Goal: Information Seeking & Learning: Find specific fact

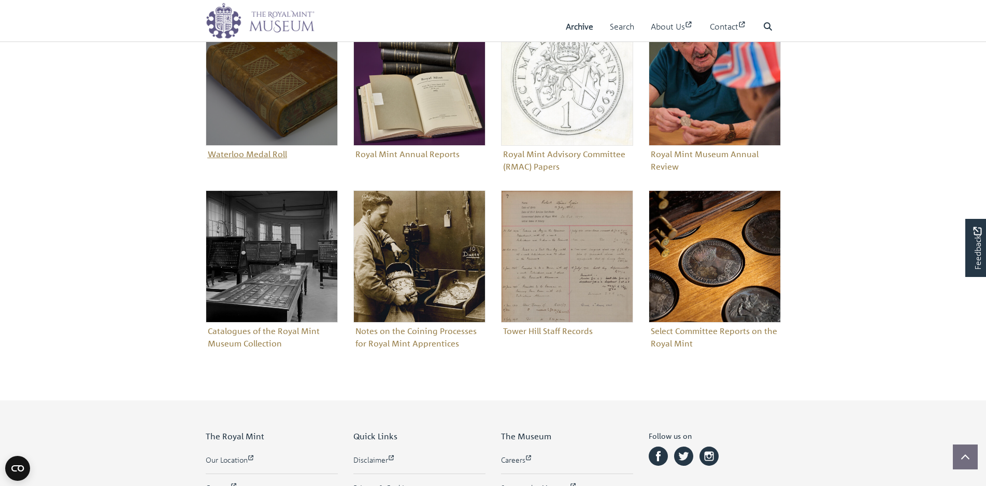
scroll to position [311, 0]
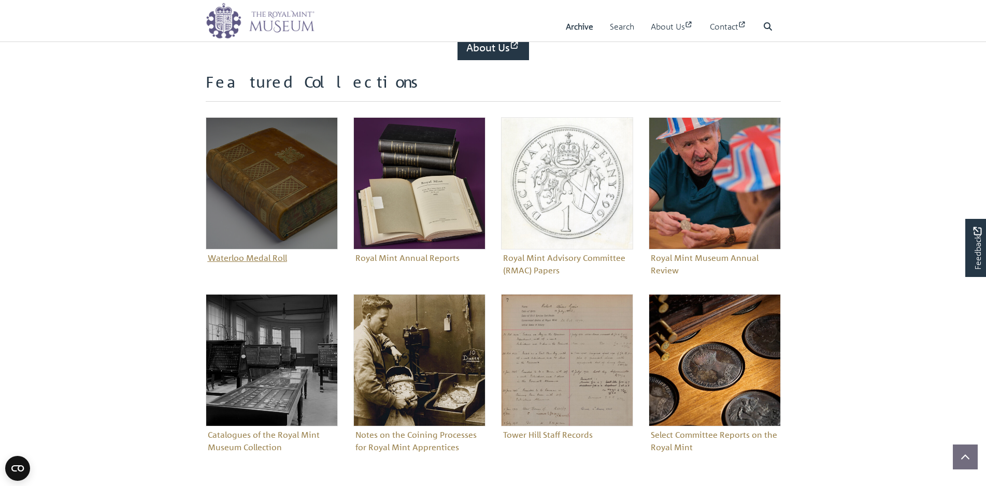
click at [275, 190] on img "Sub-collection" at bounding box center [272, 183] width 132 height 132
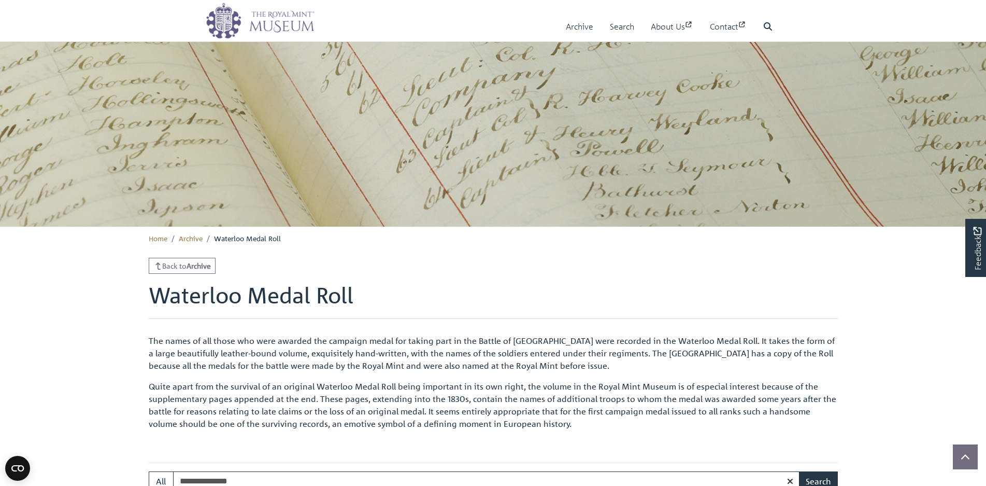
scroll to position [209, 0]
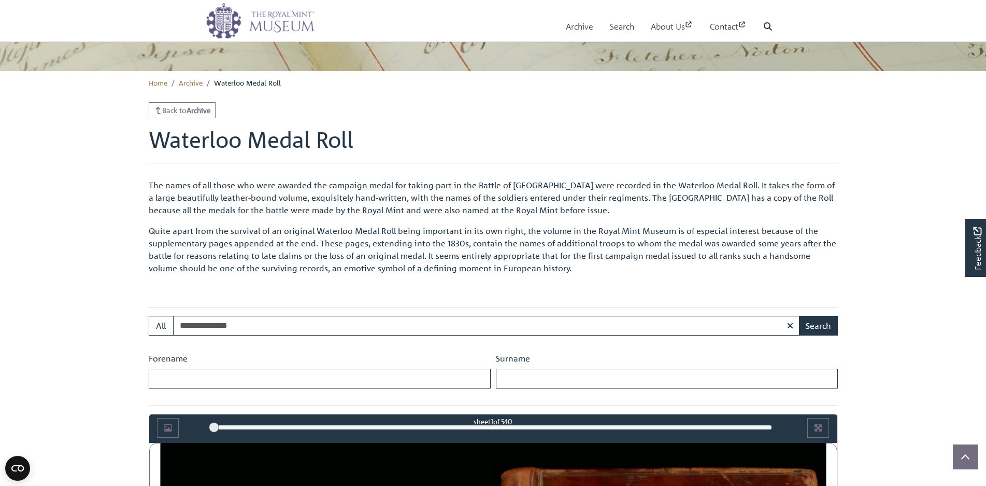
drag, startPoint x: 251, startPoint y: 327, endPoint x: 137, endPoint y: 321, distance: 113.6
type input "**********"
click at [232, 376] on input "Forename" at bounding box center [320, 378] width 342 height 20
drag, startPoint x: 249, startPoint y: 325, endPoint x: 155, endPoint y: 318, distance: 93.5
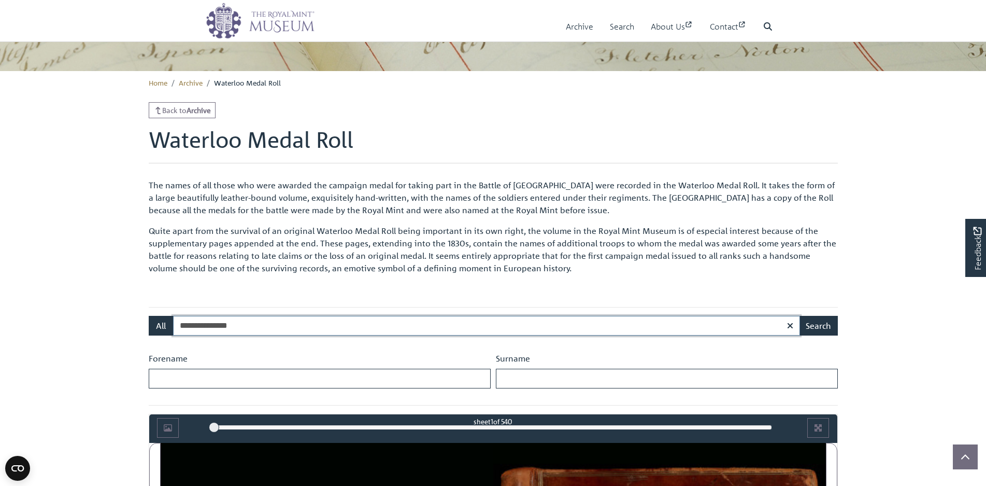
click at [155, 318] on div "**********" at bounding box center [493, 326] width 689 height 20
click at [189, 373] on input "Forename" at bounding box center [320, 378] width 342 height 20
paste input "**********"
click at [196, 386] on input "**********" at bounding box center [320, 378] width 342 height 20
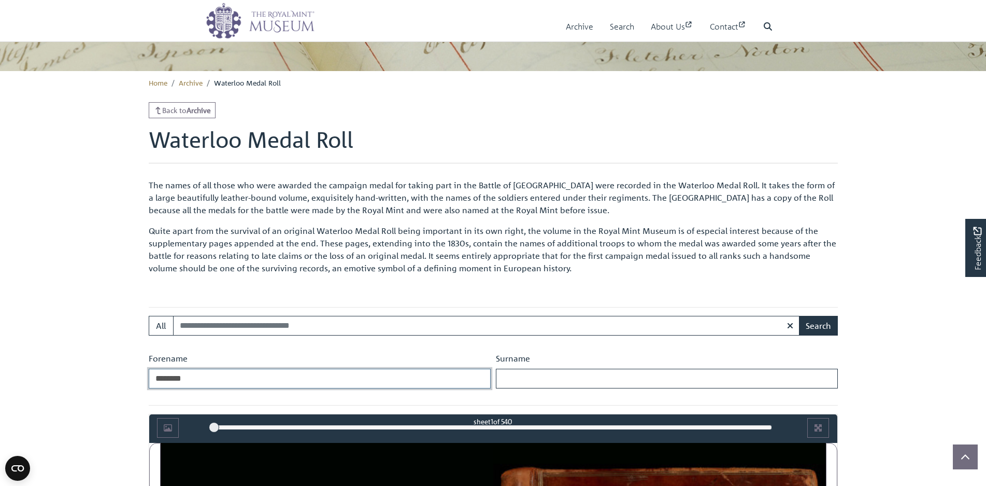
type input "*******"
click at [534, 381] on input "Surname" at bounding box center [667, 378] width 342 height 20
paste input "*******"
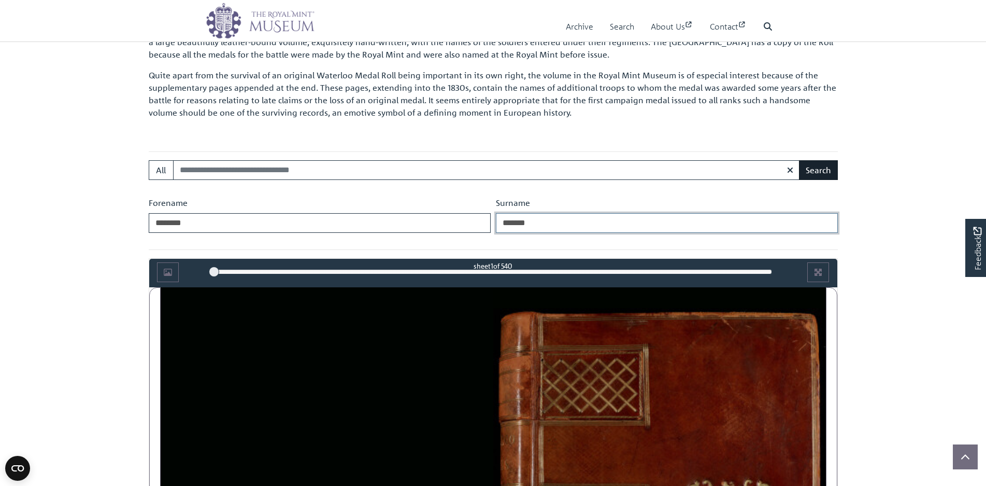
type input "*******"
click at [820, 170] on button "Search" at bounding box center [818, 170] width 39 height 20
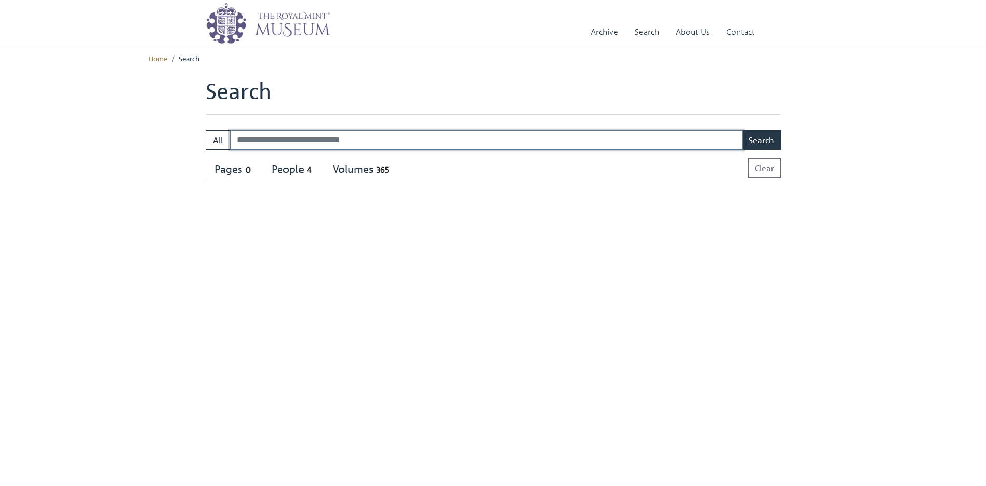
select select "****"
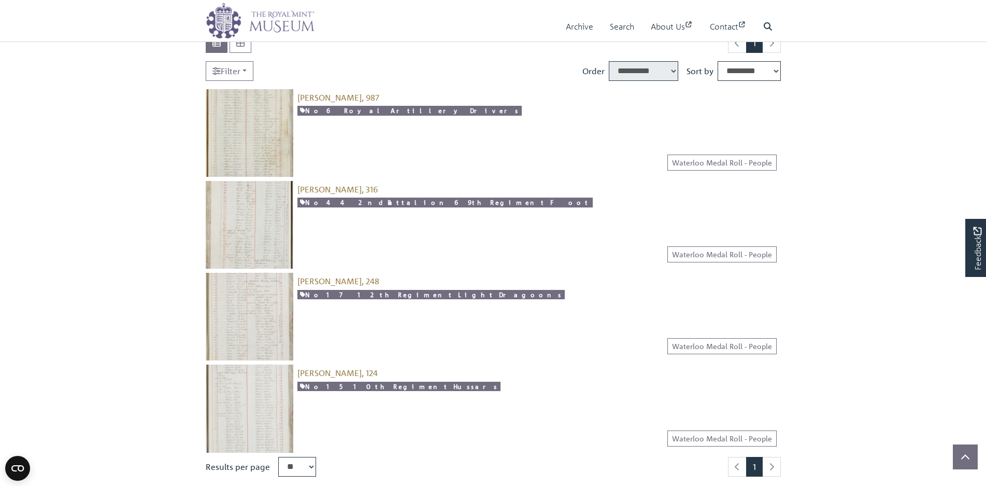
scroll to position [207, 0]
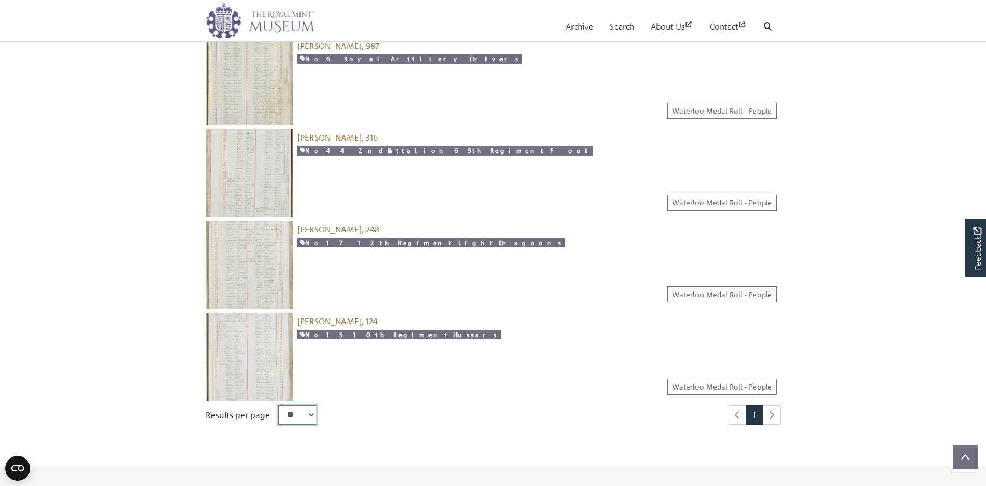
click at [310, 415] on select "** ** ** ***" at bounding box center [297, 415] width 38 height 20
select select "***"
click at [278, 405] on select "** ** ** ***" at bounding box center [297, 415] width 38 height 20
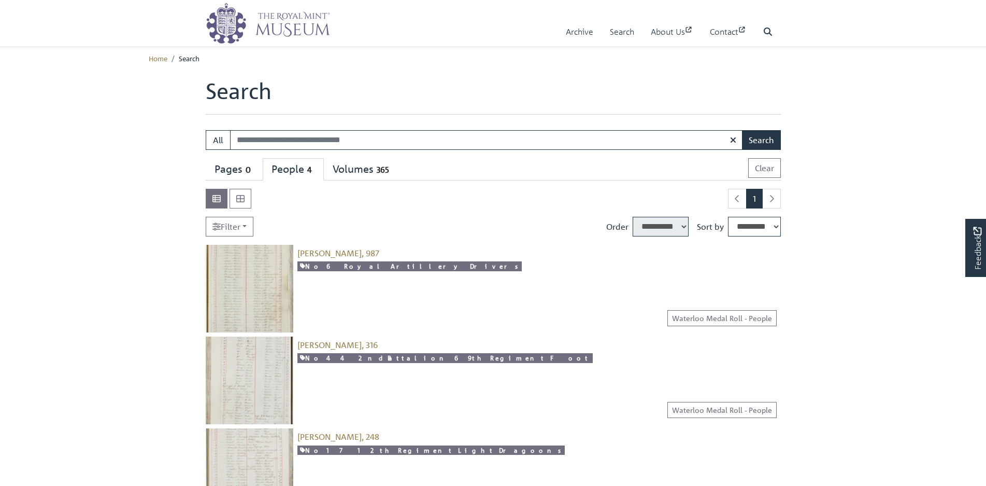
select select "****"
click at [252, 275] on img at bounding box center [250, 289] width 88 height 88
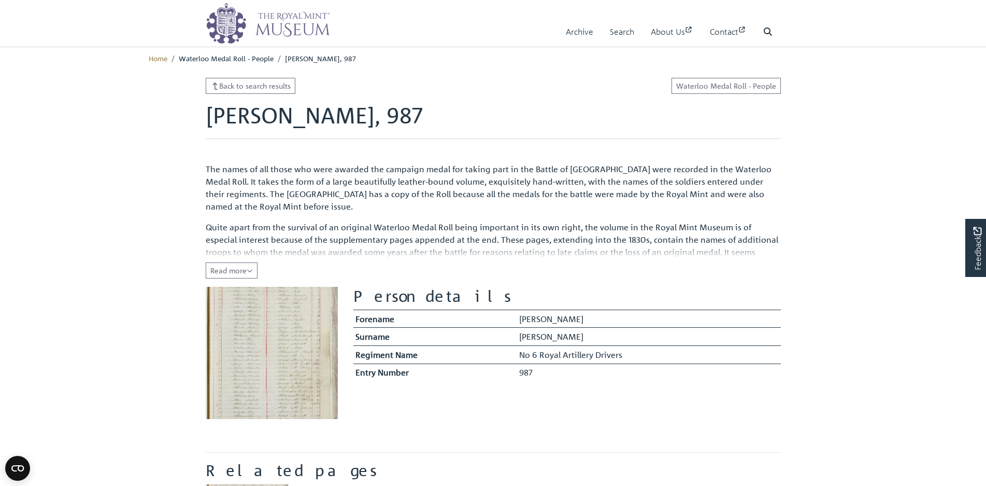
click at [298, 321] on img at bounding box center [272, 353] width 132 height 132
click at [238, 266] on span "Read more" at bounding box center [231, 269] width 42 height 9
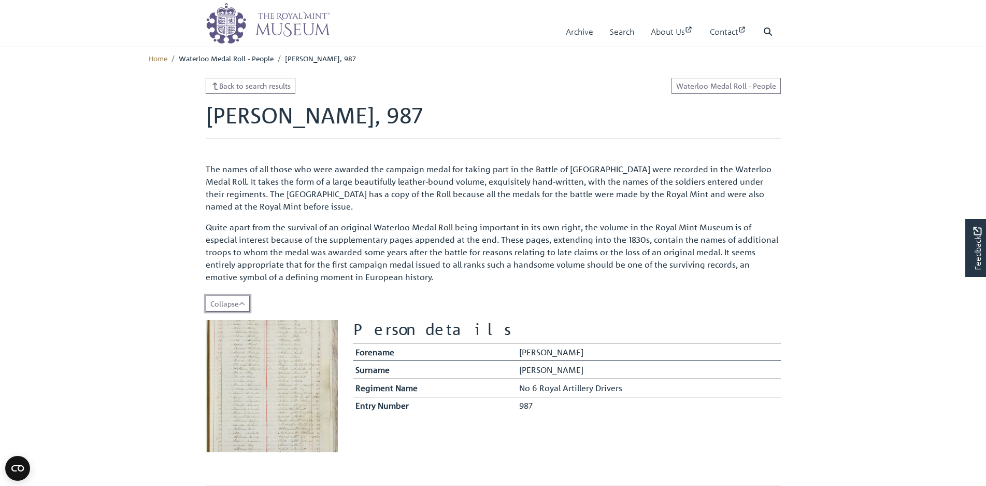
scroll to position [207, 0]
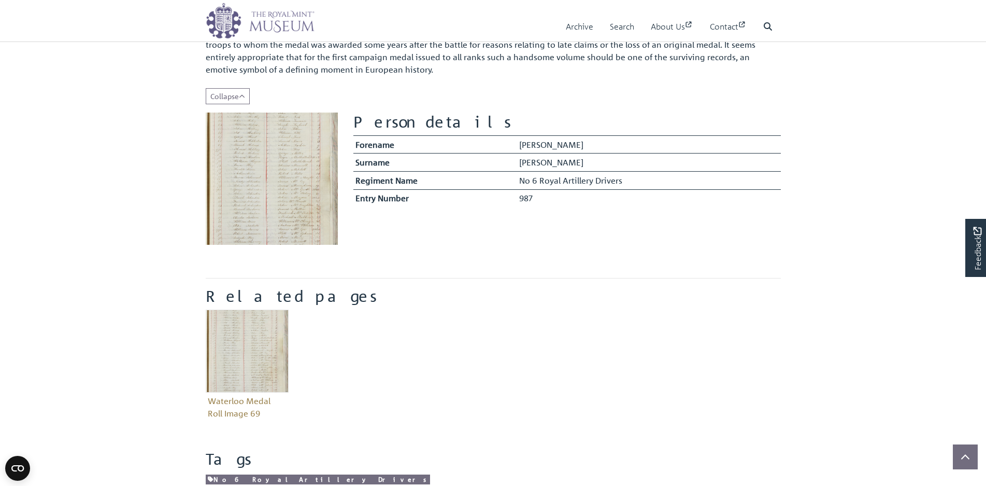
click at [279, 190] on img at bounding box center [272, 178] width 132 height 132
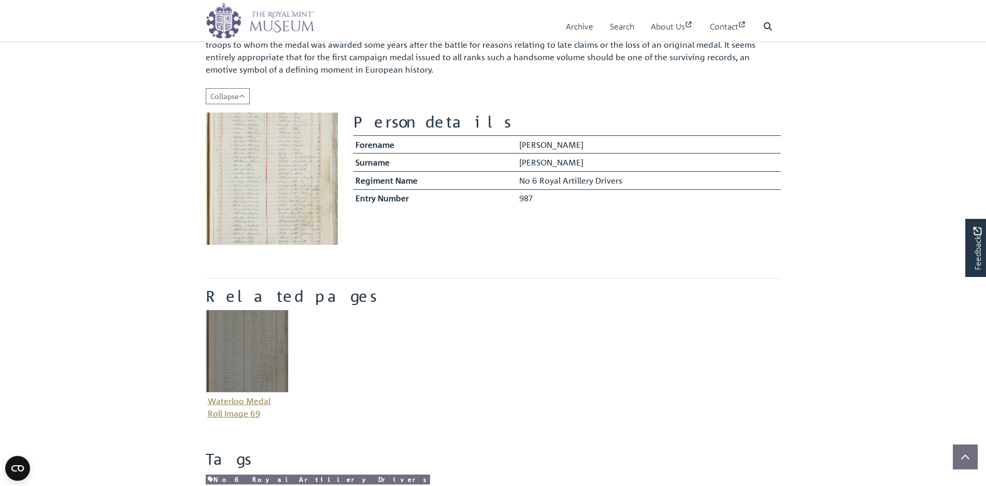
click at [229, 345] on img "Item related to this entity" at bounding box center [247, 350] width 83 height 83
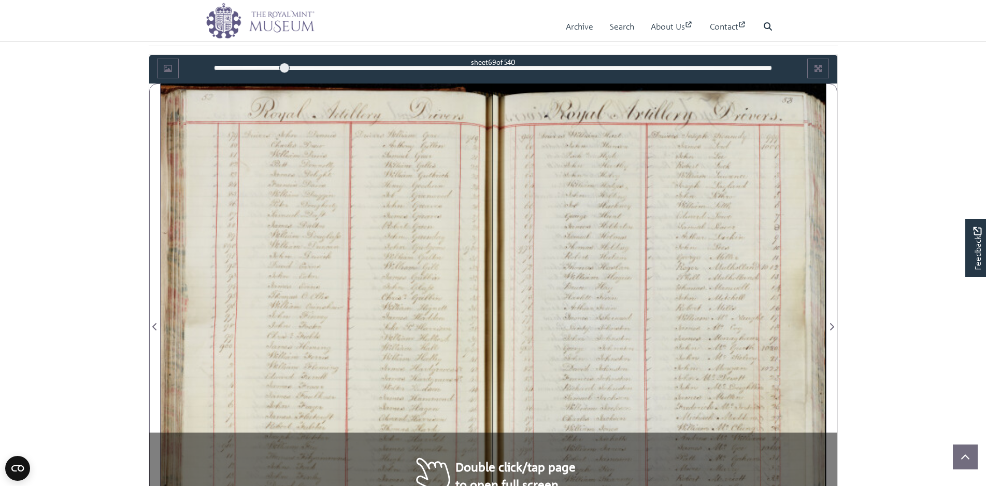
scroll to position [412, 0]
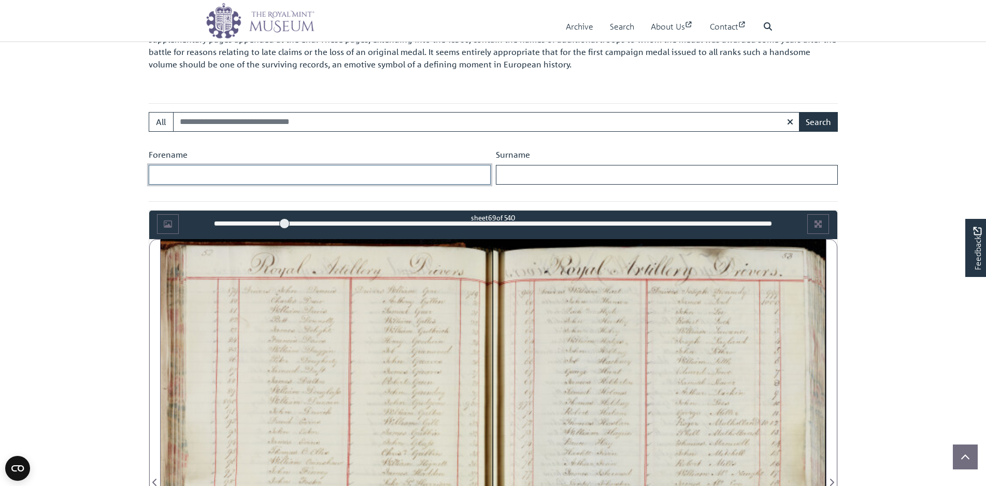
click at [214, 168] on input "Forename" at bounding box center [320, 175] width 342 height 20
type input "*******"
click at [548, 170] on input "Surname" at bounding box center [667, 175] width 342 height 20
type input "*******"
click at [825, 117] on button "Search" at bounding box center [818, 122] width 39 height 20
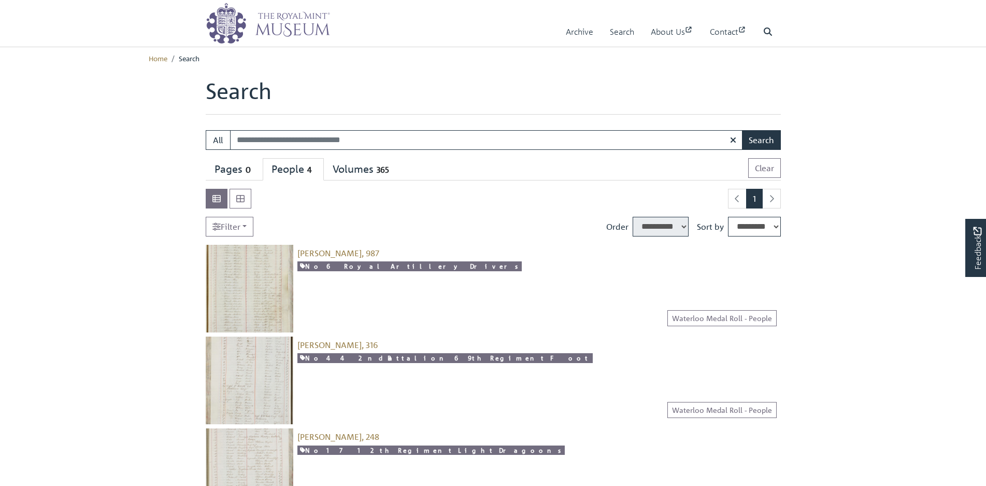
select select "****"
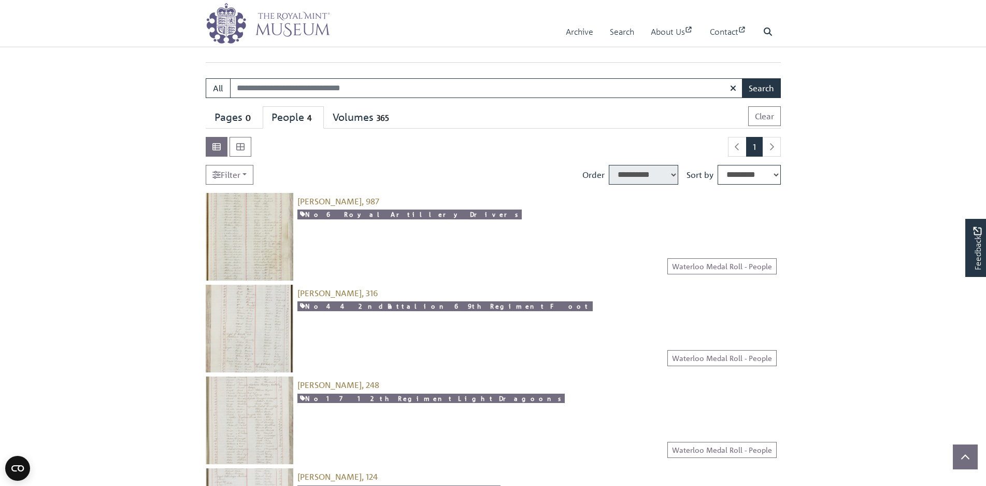
scroll to position [155, 0]
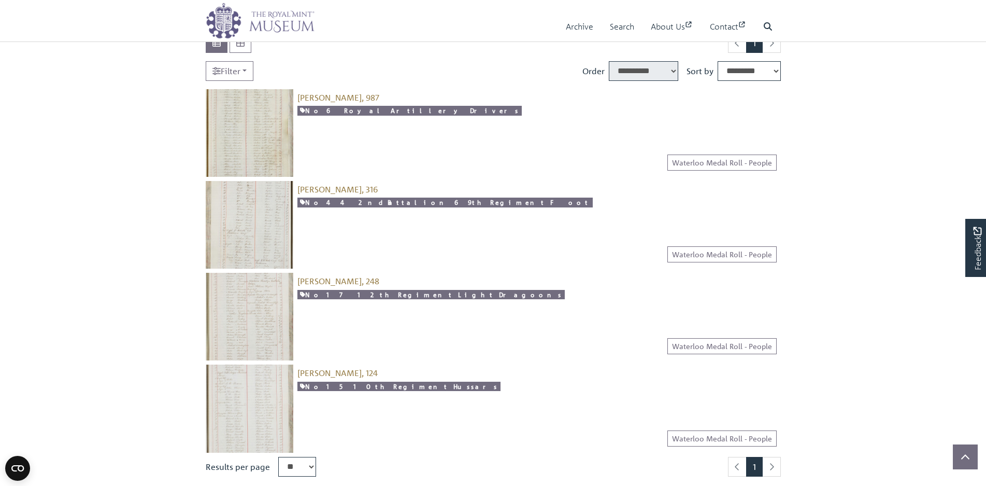
click at [248, 299] on img at bounding box center [250, 317] width 88 height 88
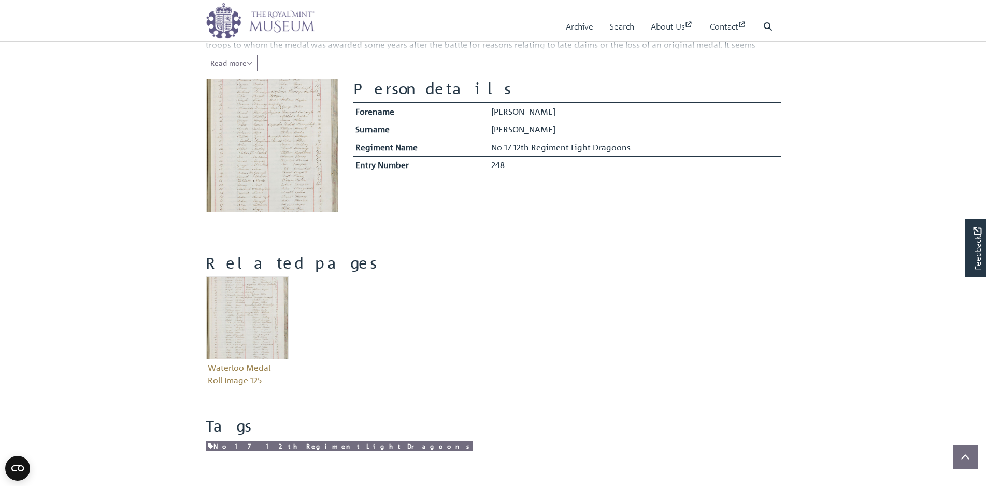
scroll to position [52, 0]
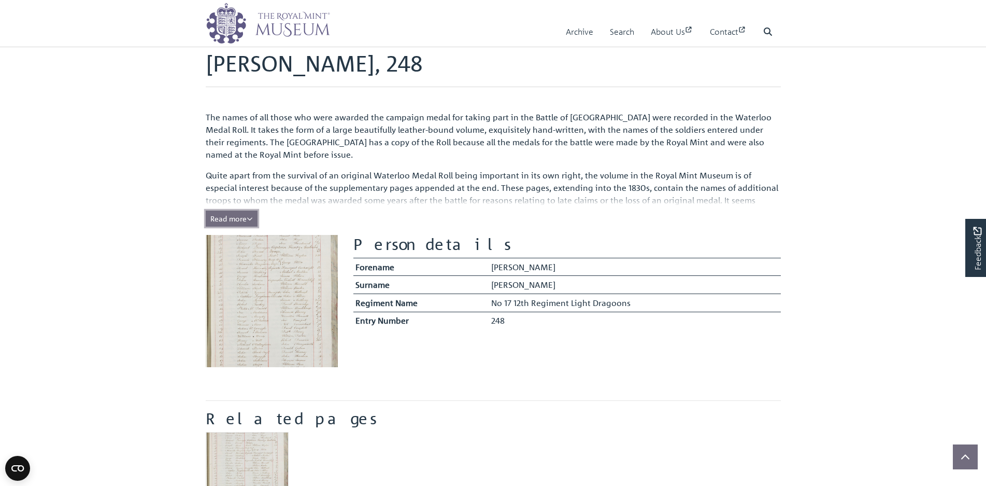
click at [250, 217] on icon "Read all of the content" at bounding box center [250, 218] width 6 height 7
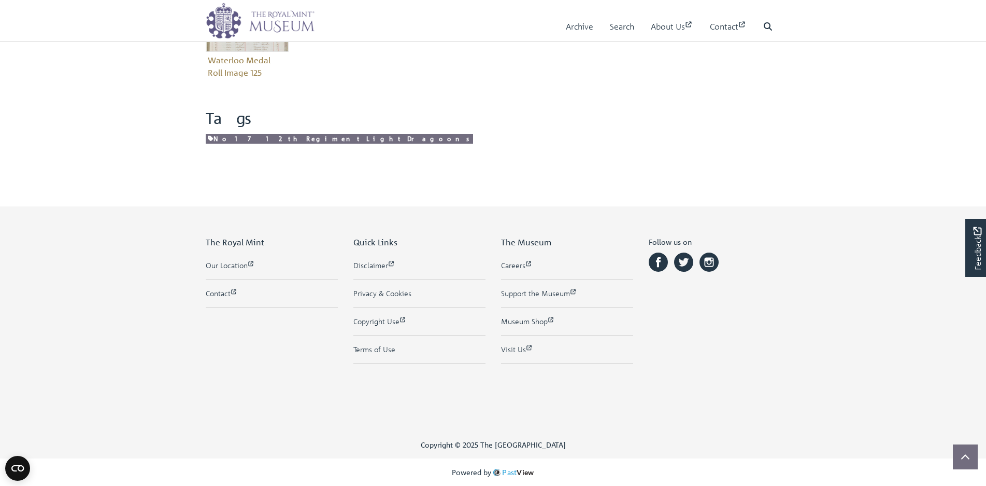
scroll to position [340, 0]
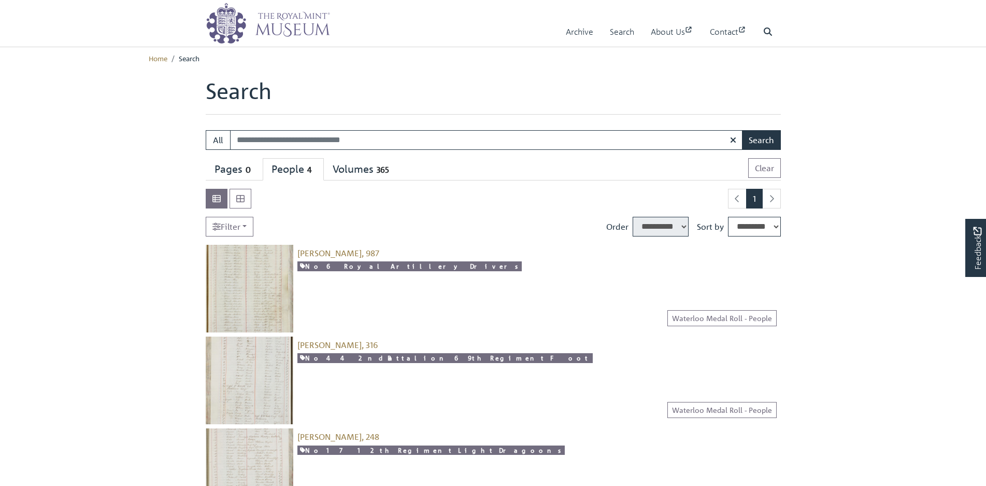
select select "****"
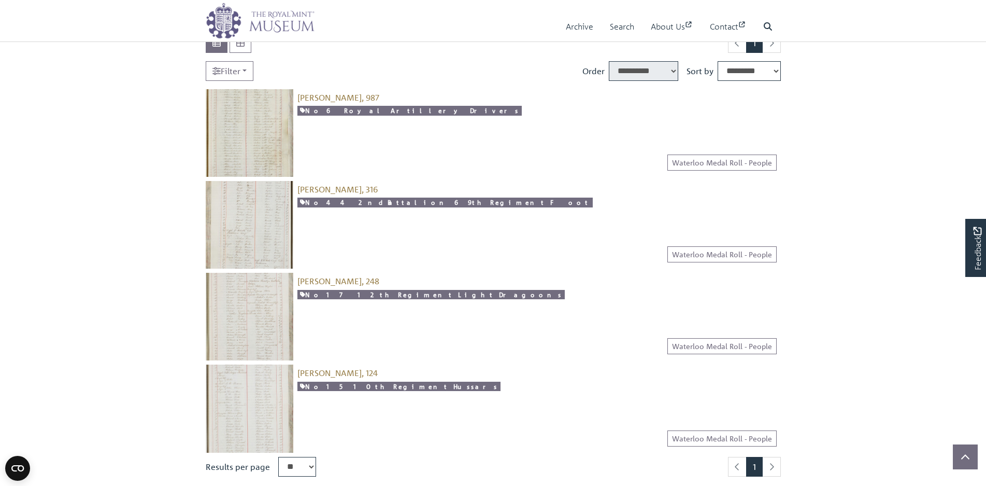
scroll to position [104, 0]
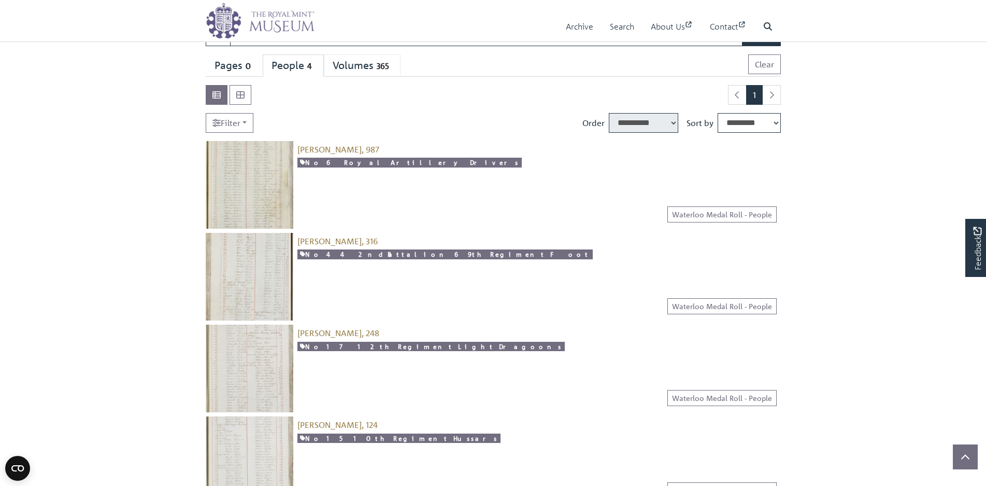
click at [366, 61] on div "Volumes 365" at bounding box center [362, 65] width 59 height 13
select select "****"
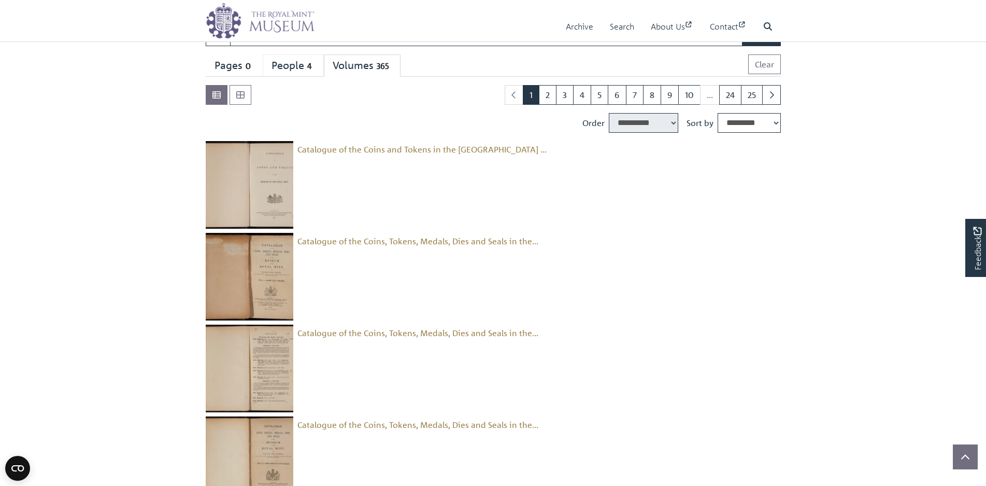
click at [303, 60] on div "People 4" at bounding box center [294, 65] width 44 height 13
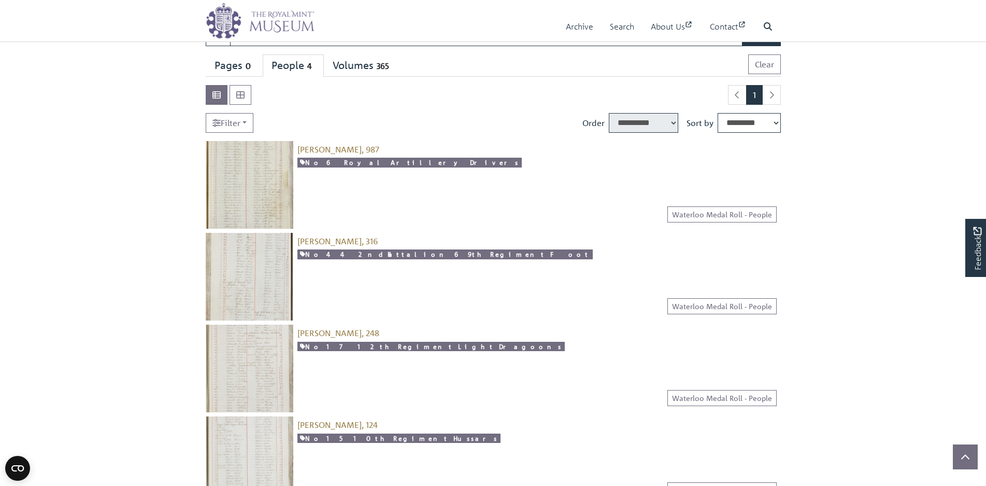
scroll to position [155, 0]
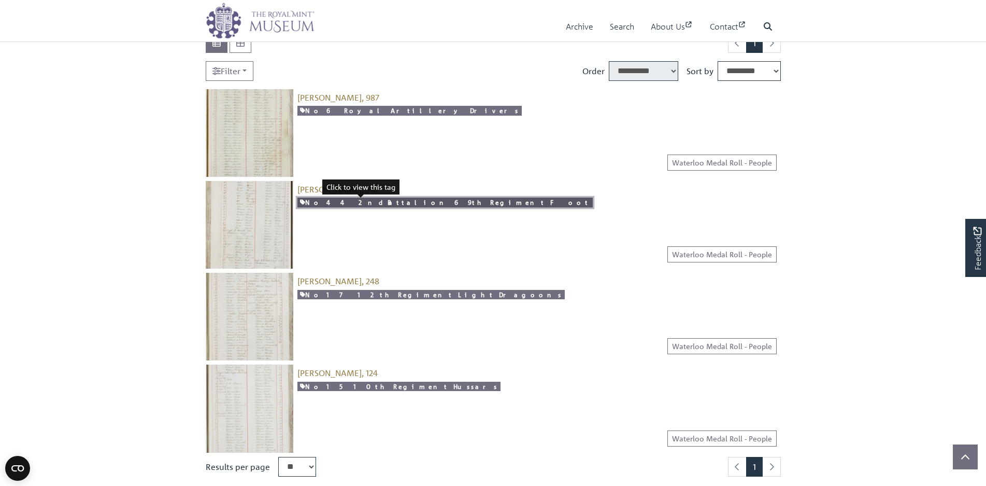
click at [372, 203] on link "No 44 2nd Battalion 69th Regiment Foot" at bounding box center [444, 202] width 295 height 10
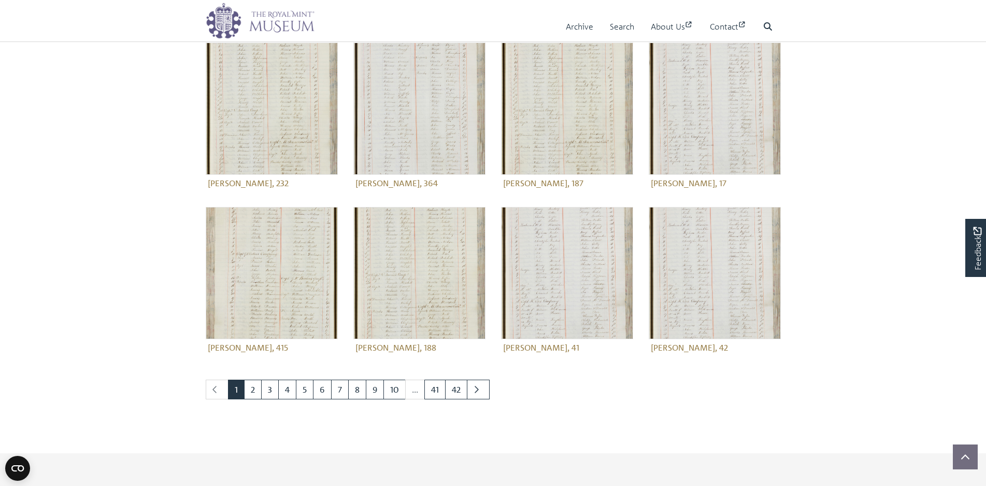
scroll to position [259, 0]
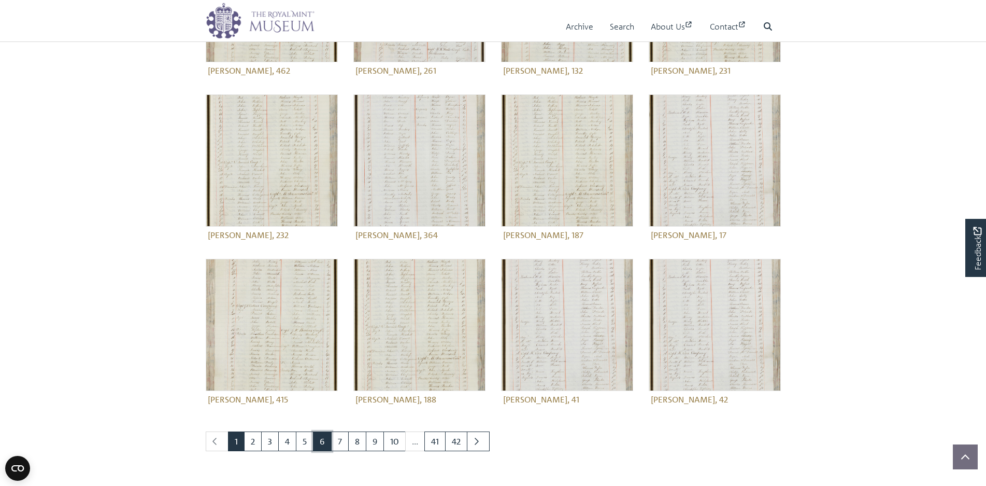
click at [319, 434] on link "6" at bounding box center [322, 441] width 19 height 20
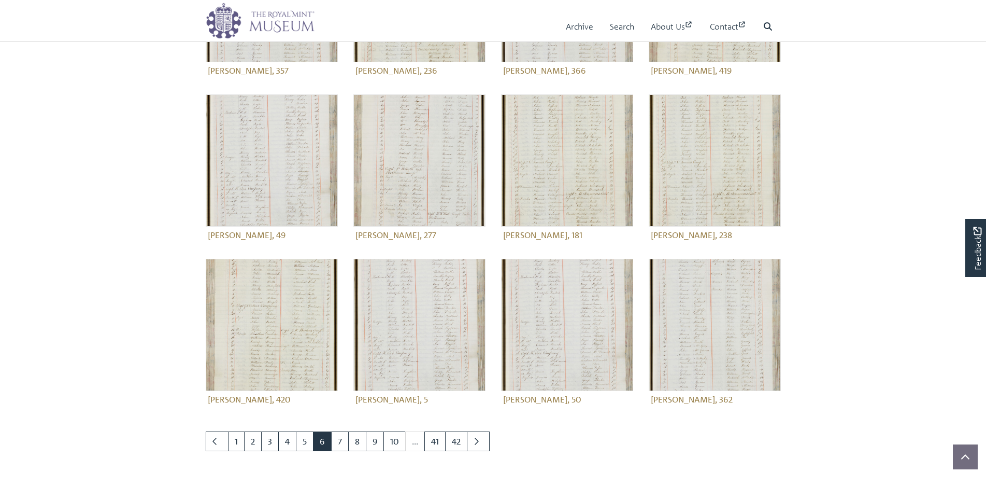
scroll to position [466, 0]
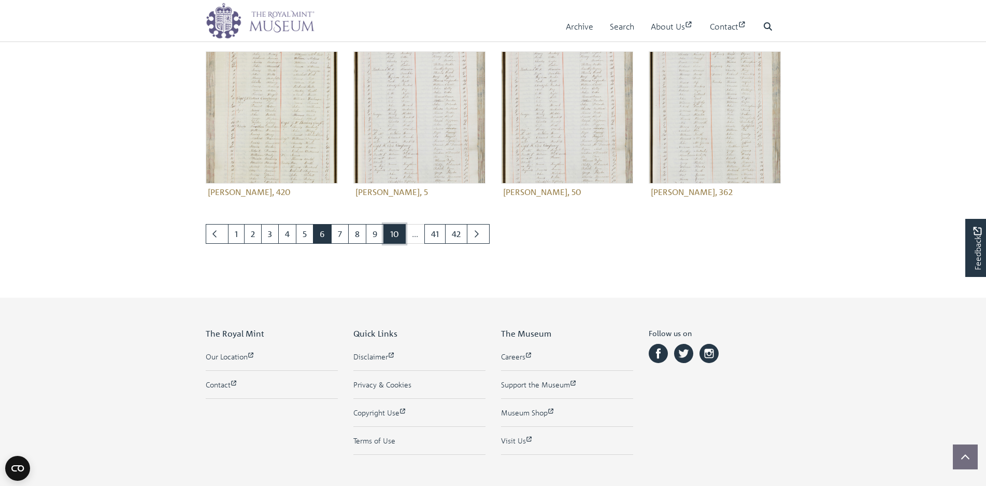
click at [390, 228] on link "10" at bounding box center [394, 234] width 22 height 20
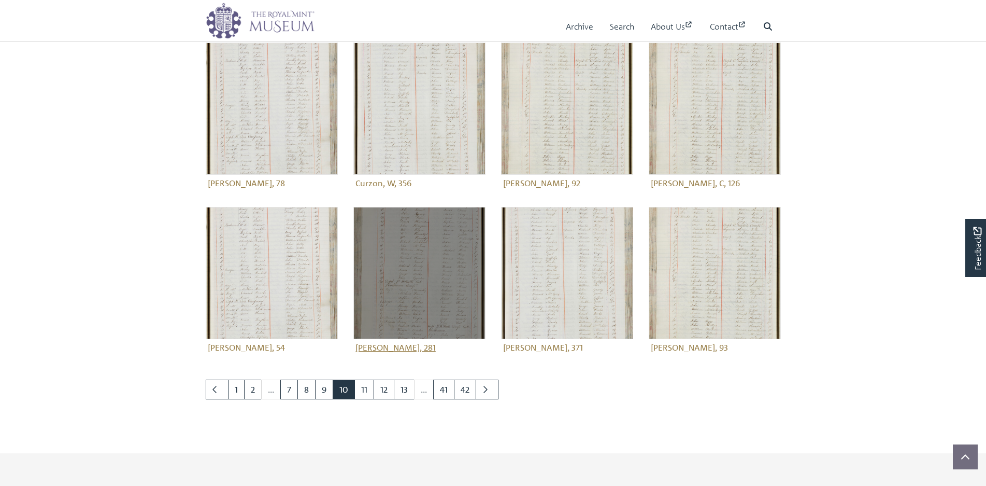
scroll to position [466, 0]
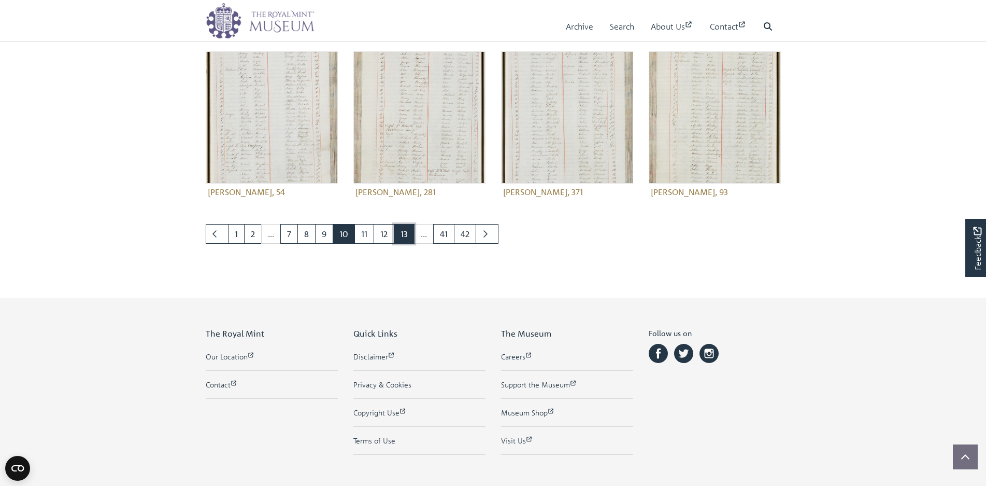
click at [407, 234] on link "13" at bounding box center [404, 234] width 21 height 20
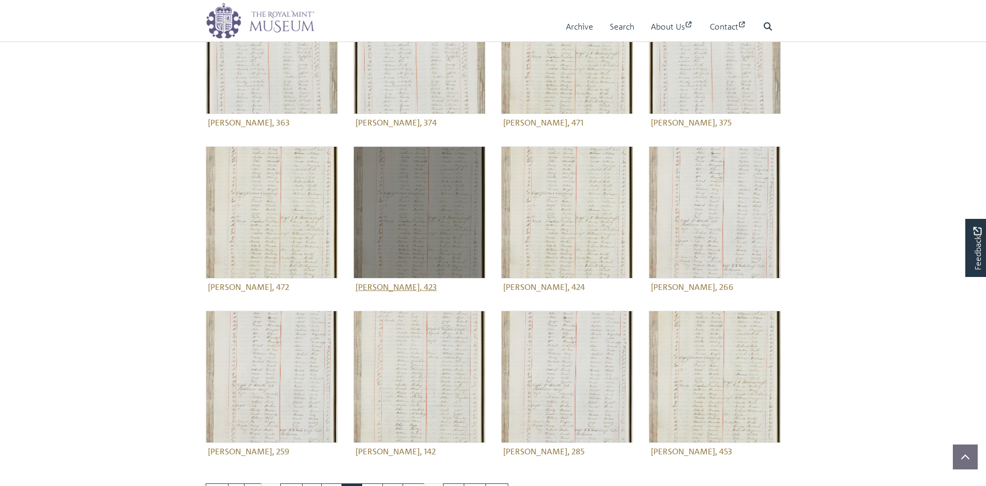
scroll to position [415, 0]
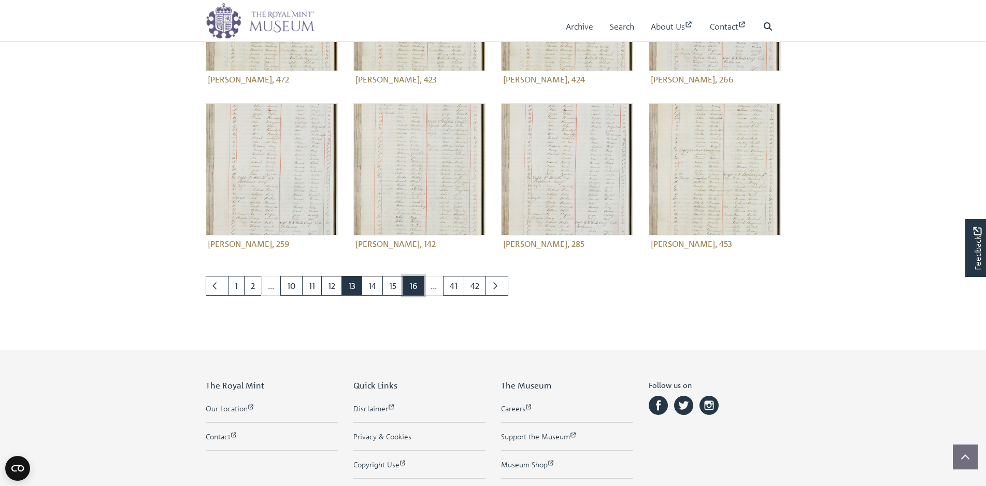
click at [413, 281] on link "16" at bounding box center [414, 286] width 22 height 20
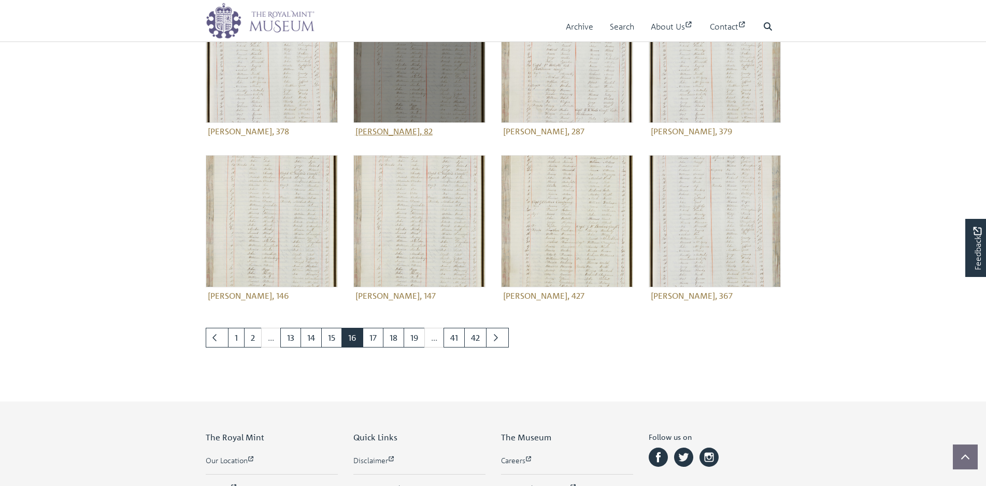
scroll to position [558, 0]
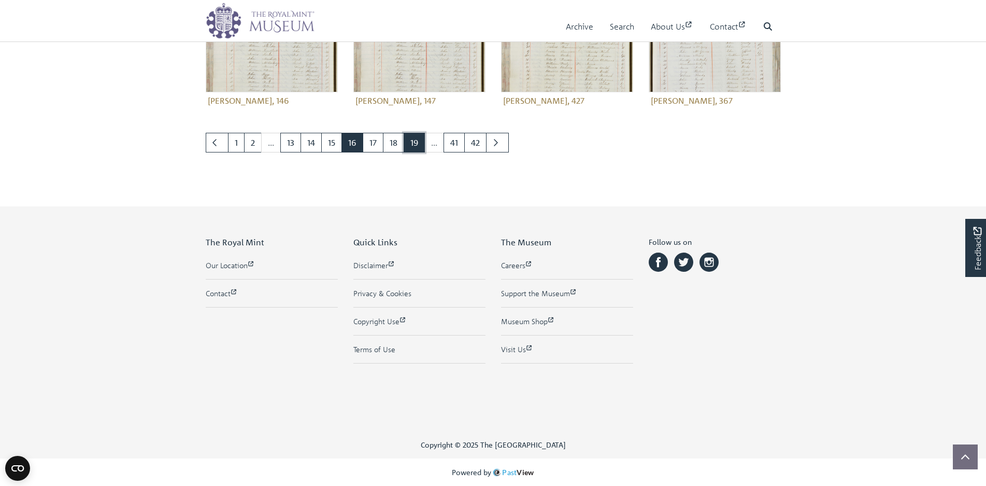
click at [418, 140] on link "19" at bounding box center [414, 143] width 21 height 20
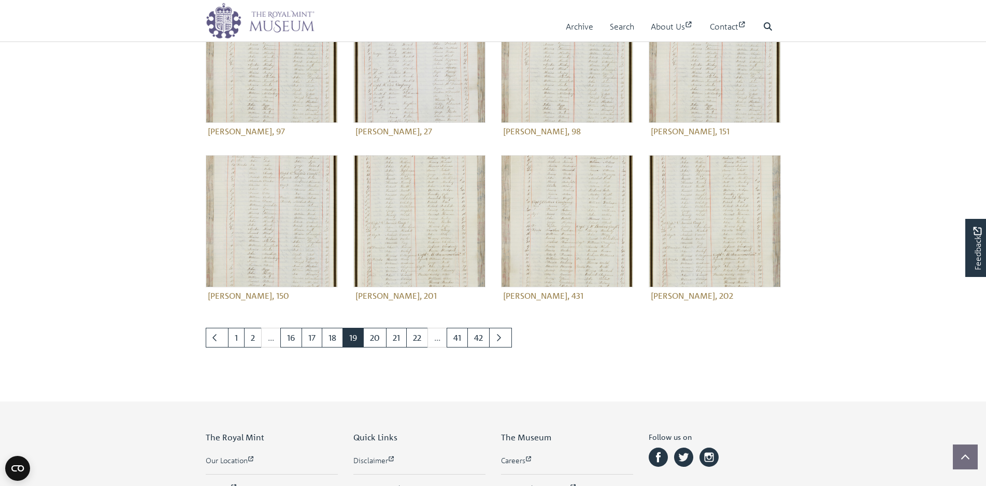
scroll to position [311, 0]
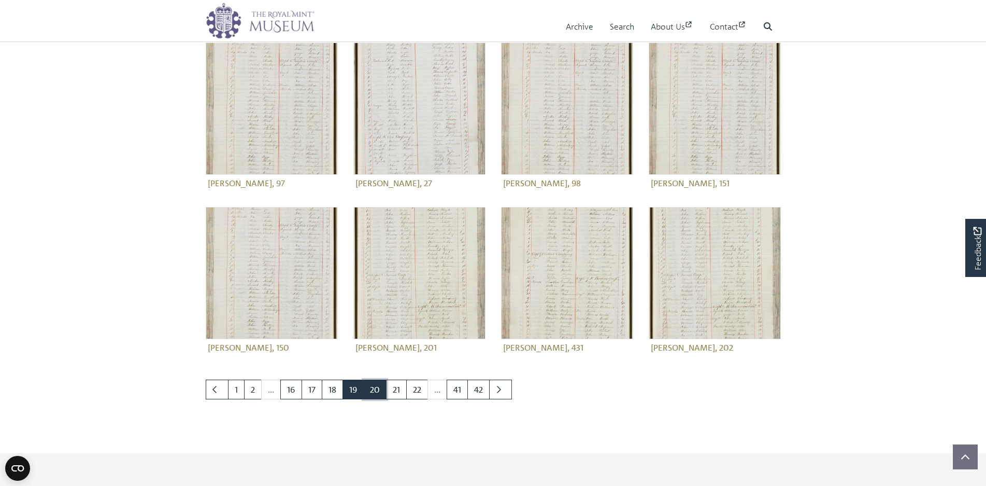
click at [378, 388] on link "20" at bounding box center [374, 389] width 23 height 20
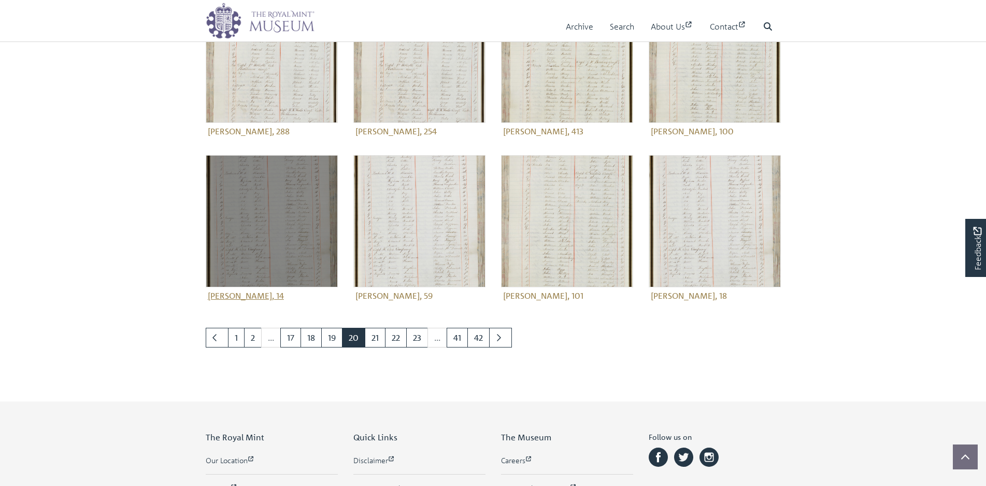
scroll to position [558, 0]
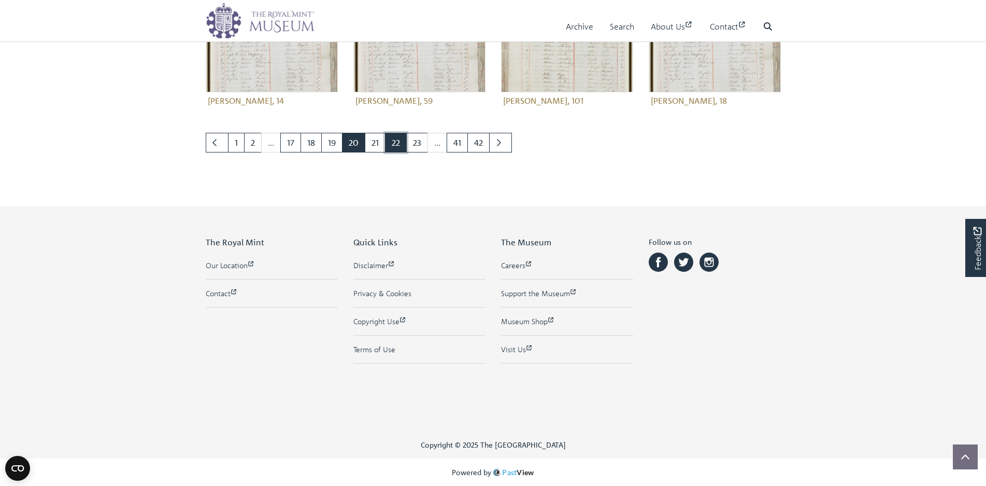
click at [392, 138] on link "22" at bounding box center [396, 143] width 22 height 20
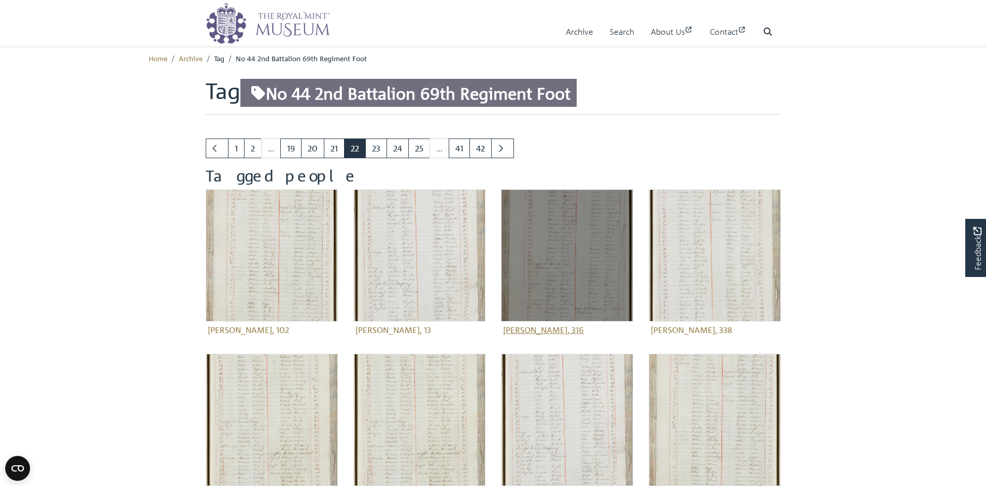
click at [579, 238] on img at bounding box center [567, 255] width 132 height 132
click at [564, 329] on figure "[PERSON_NAME], 316" at bounding box center [567, 263] width 132 height 149
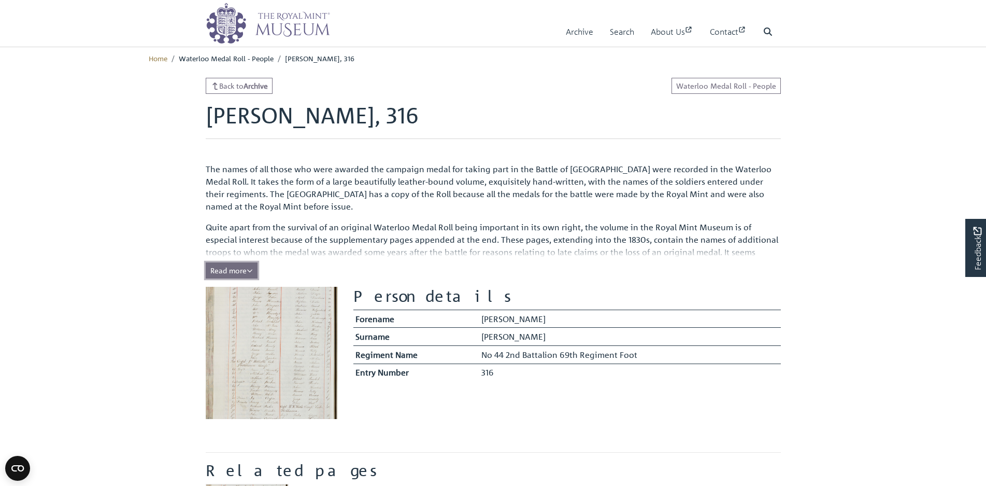
click at [252, 270] on icon "Read all of the content" at bounding box center [249, 270] width 5 height 3
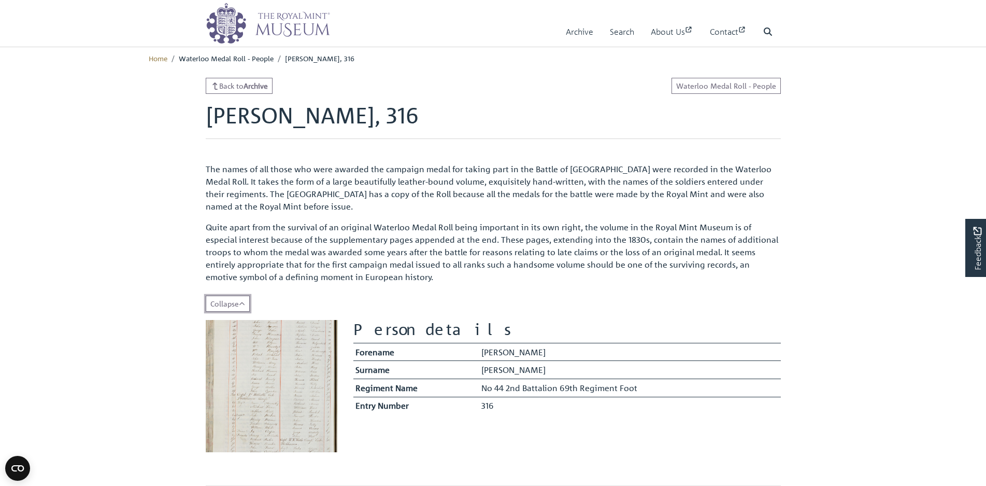
scroll to position [155, 0]
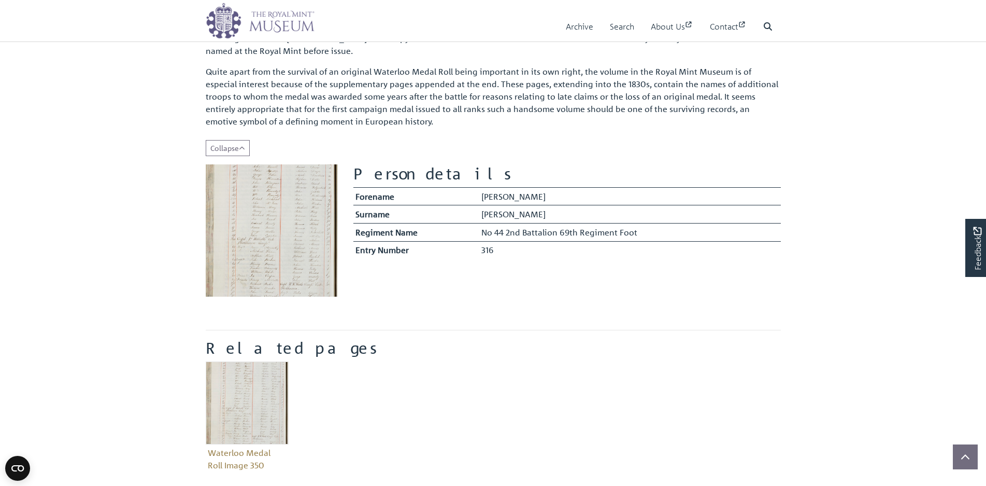
click at [285, 224] on img at bounding box center [272, 230] width 132 height 132
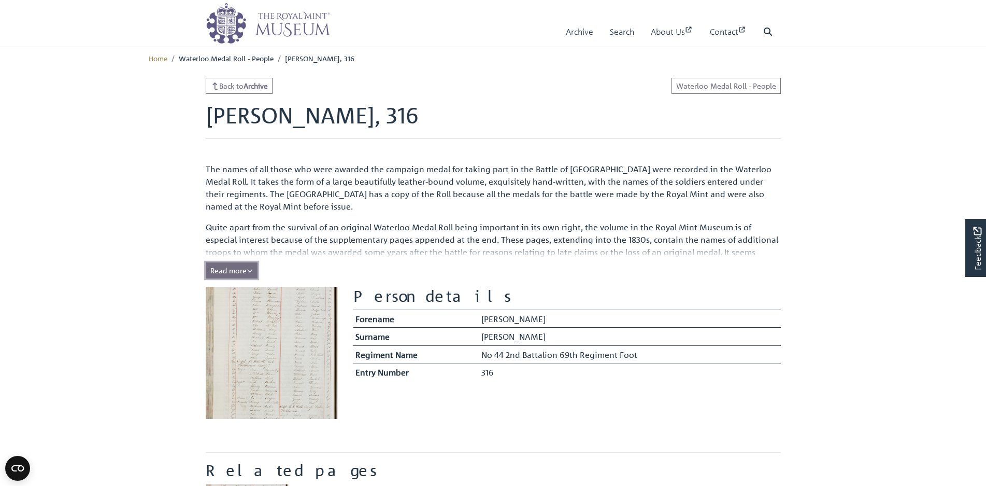
click at [235, 270] on span "Read more" at bounding box center [231, 269] width 42 height 9
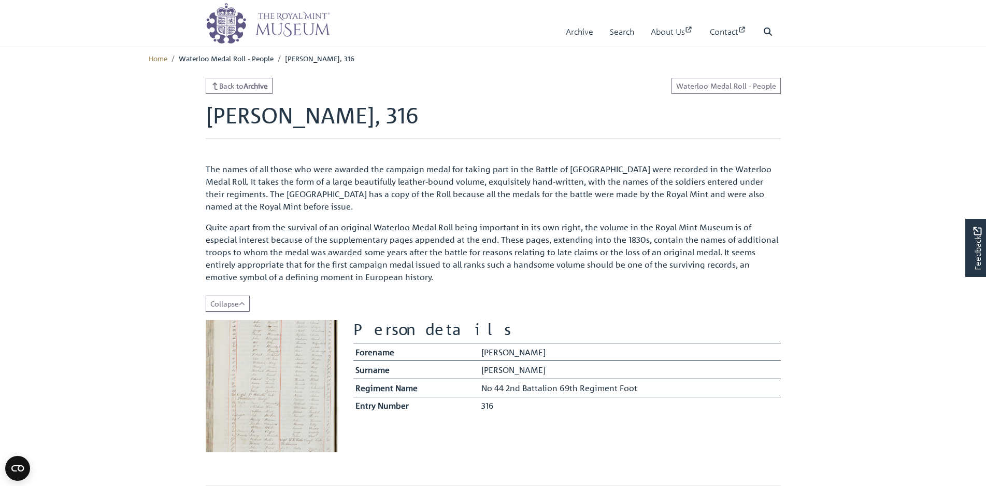
drag, startPoint x: 179, startPoint y: 58, endPoint x: 388, endPoint y: 49, distance: 209.5
click at [388, 49] on ul "Home Waterloo Medal Roll - People Jackson, Charles, 316" at bounding box center [493, 58] width 689 height 23
copy ul "Waterloo Medal Roll - People Jackson, Charles, 316"
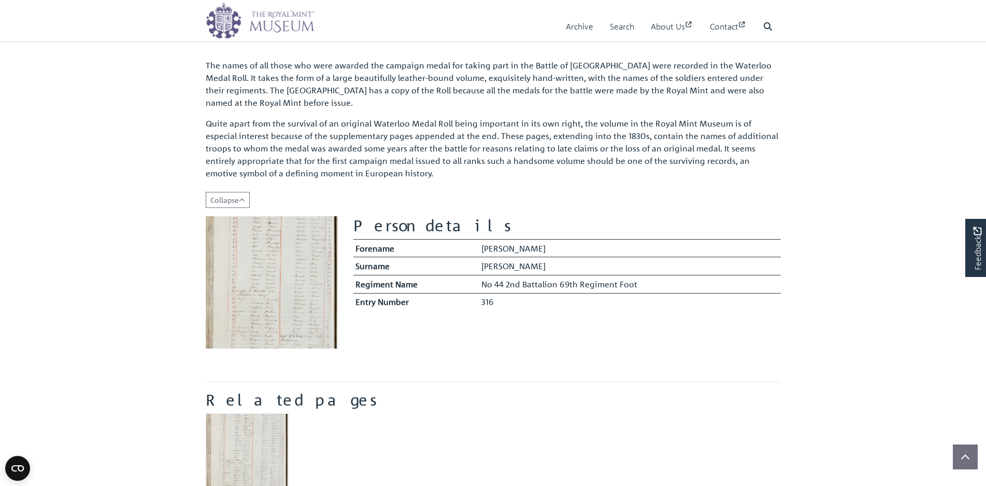
scroll to position [155, 0]
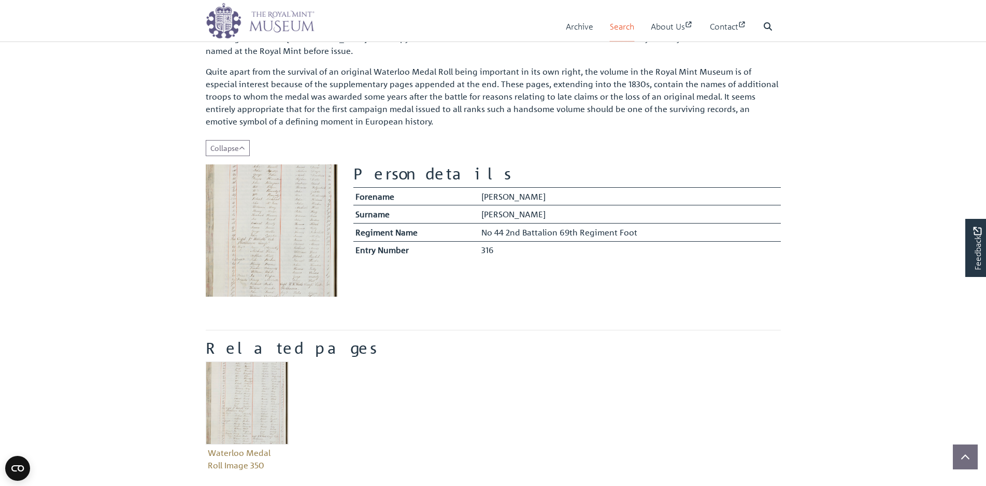
click at [615, 26] on link "Search" at bounding box center [622, 27] width 24 height 30
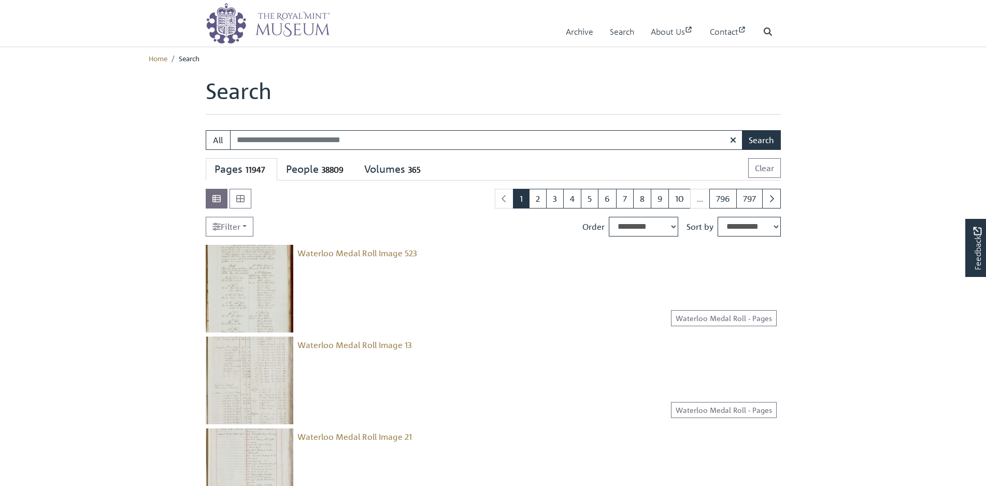
click at [265, 139] on input "Search:" at bounding box center [486, 140] width 513 height 20
type input "**********"
click at [758, 135] on button "Search" at bounding box center [761, 140] width 39 height 20
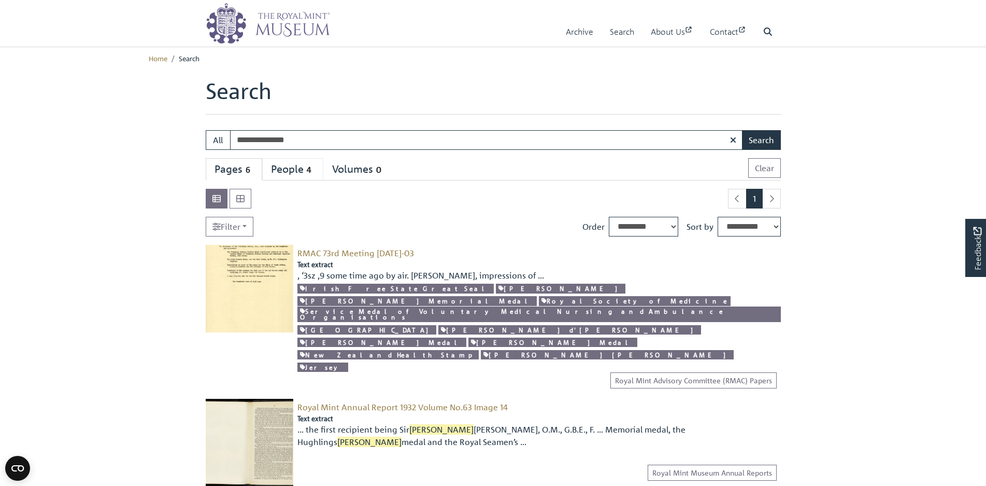
click at [303, 168] on div "People 4" at bounding box center [293, 169] width 44 height 13
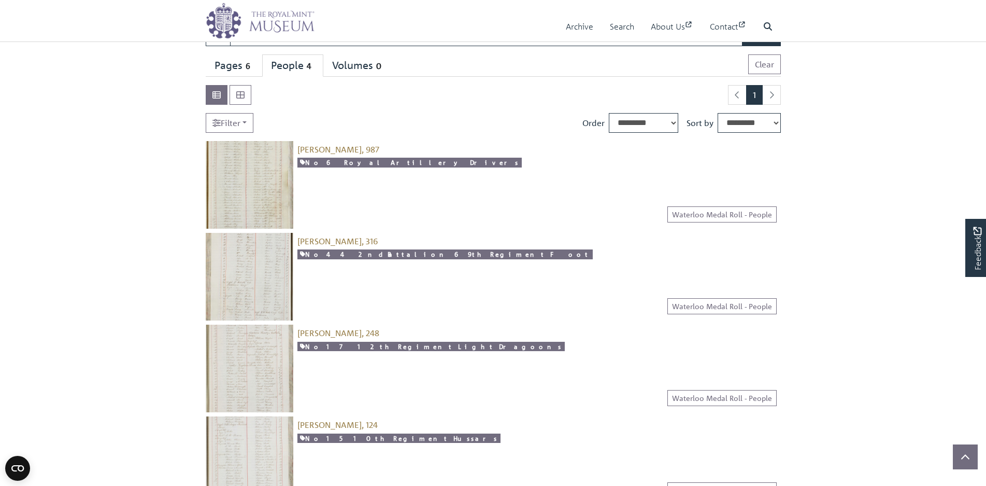
scroll to position [155, 0]
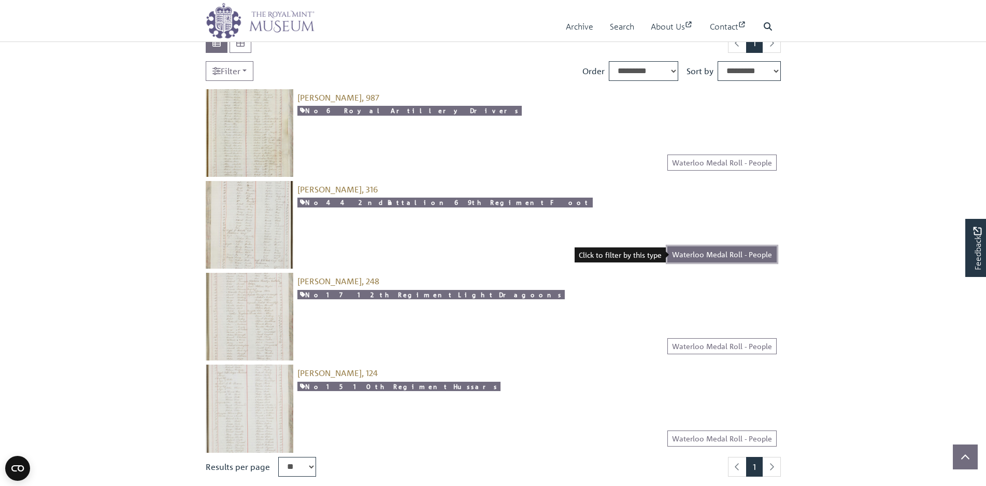
click at [721, 252] on link "Waterloo Medal Roll - People" at bounding box center [721, 254] width 109 height 16
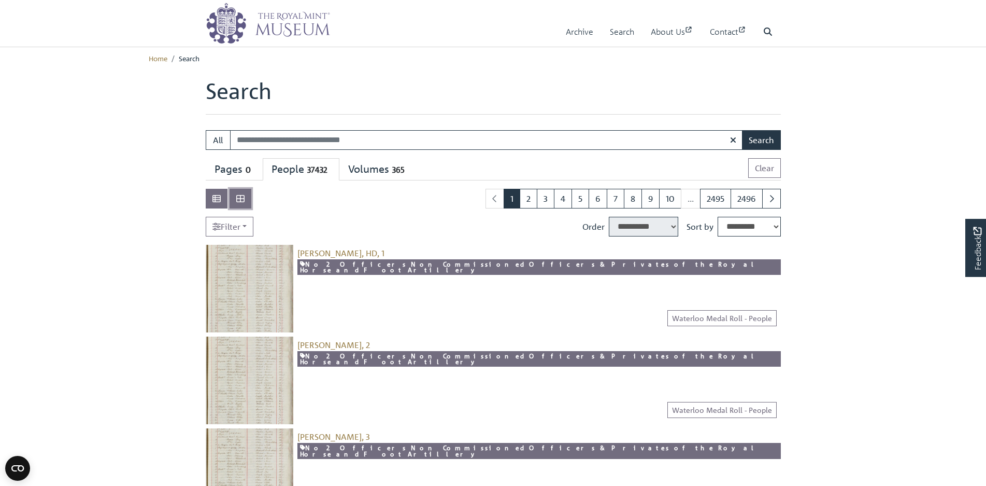
click at [242, 195] on icon at bounding box center [240, 198] width 8 height 8
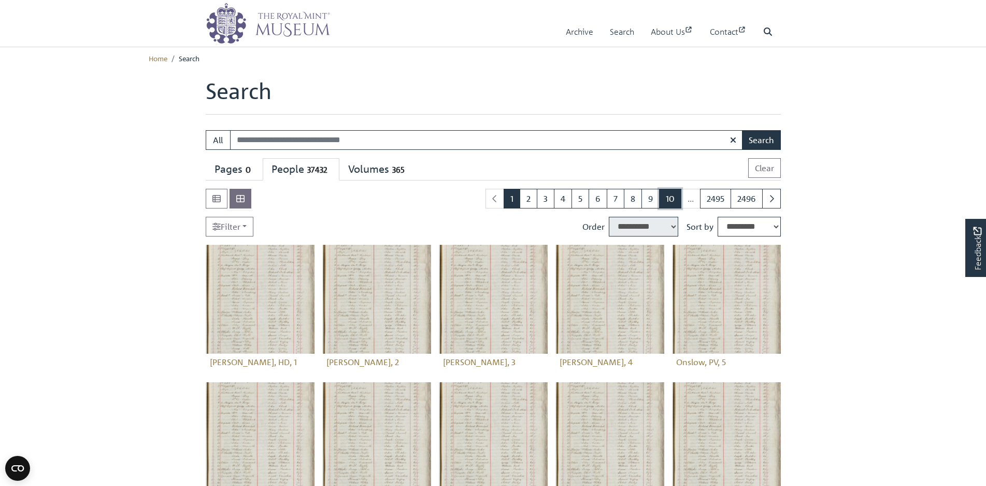
click at [669, 198] on link "10" at bounding box center [670, 199] width 22 height 20
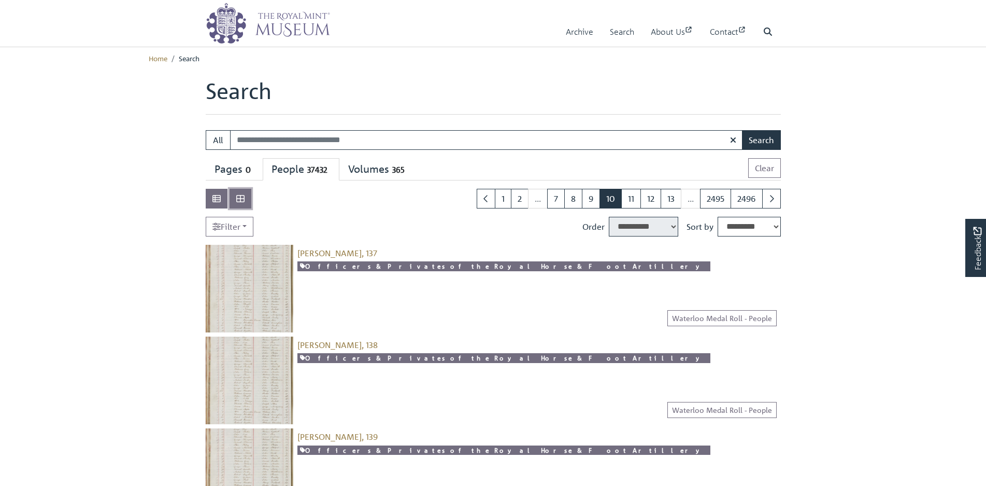
click at [242, 192] on button at bounding box center [241, 199] width 22 height 20
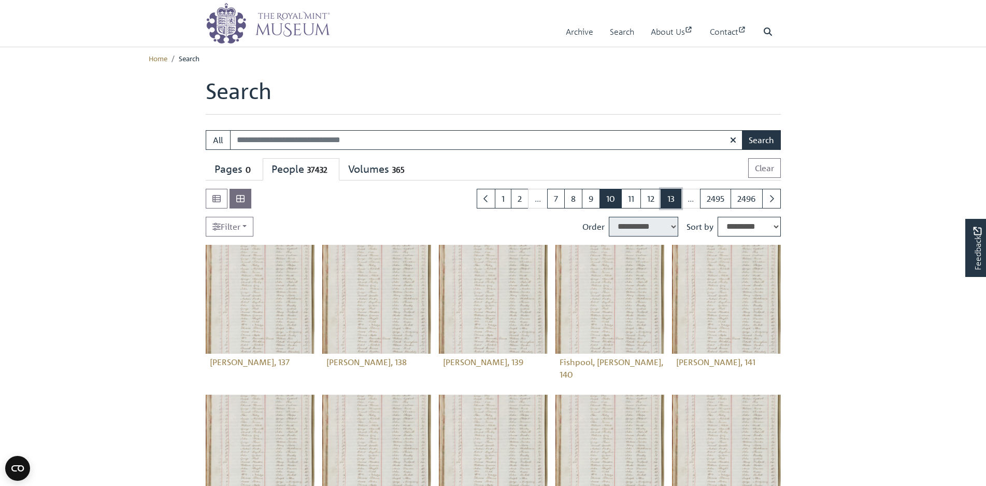
click at [673, 196] on link "13" at bounding box center [671, 199] width 21 height 20
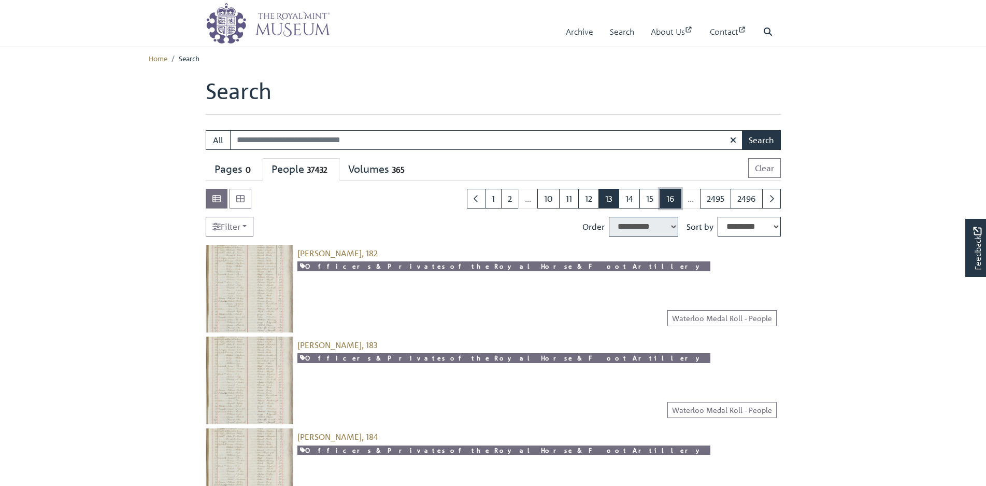
click at [673, 197] on link "16" at bounding box center [671, 199] width 22 height 20
click at [241, 196] on icon at bounding box center [240, 198] width 8 height 7
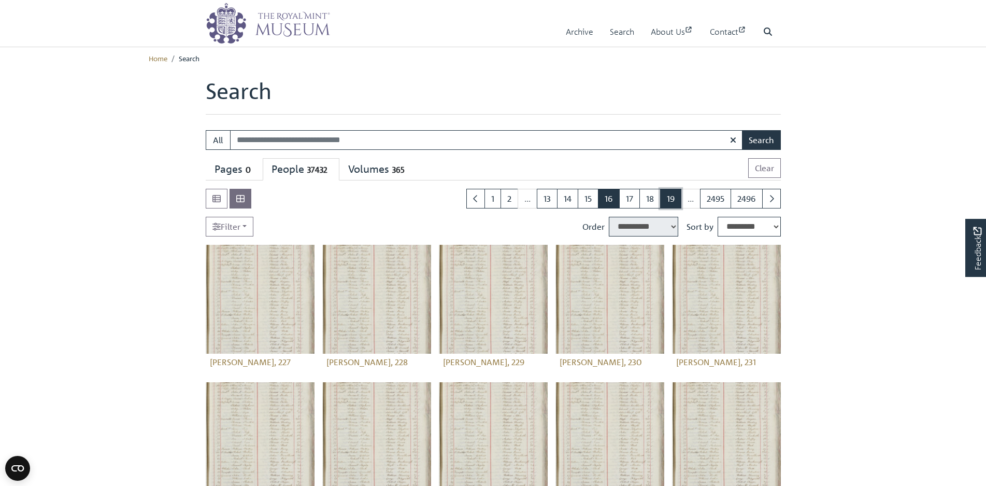
click at [669, 198] on link "19" at bounding box center [670, 199] width 21 height 20
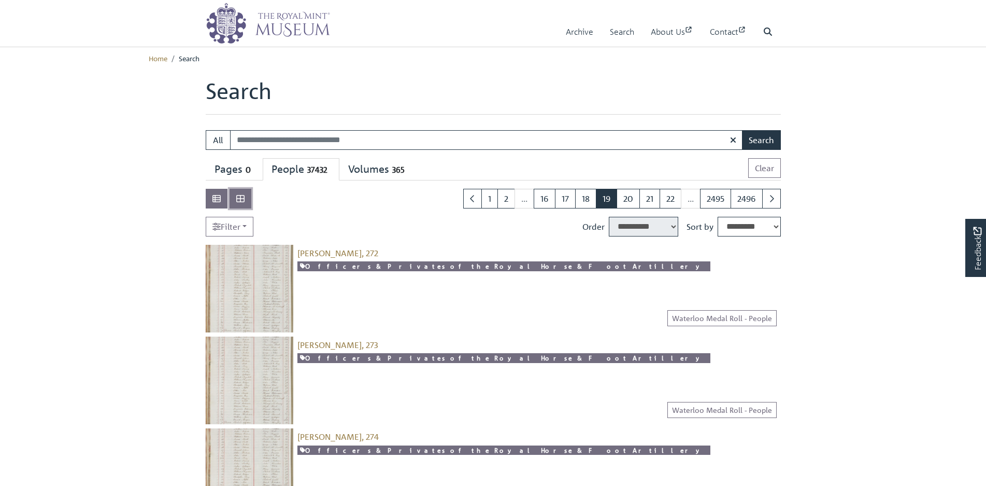
click at [247, 196] on button at bounding box center [241, 199] width 22 height 20
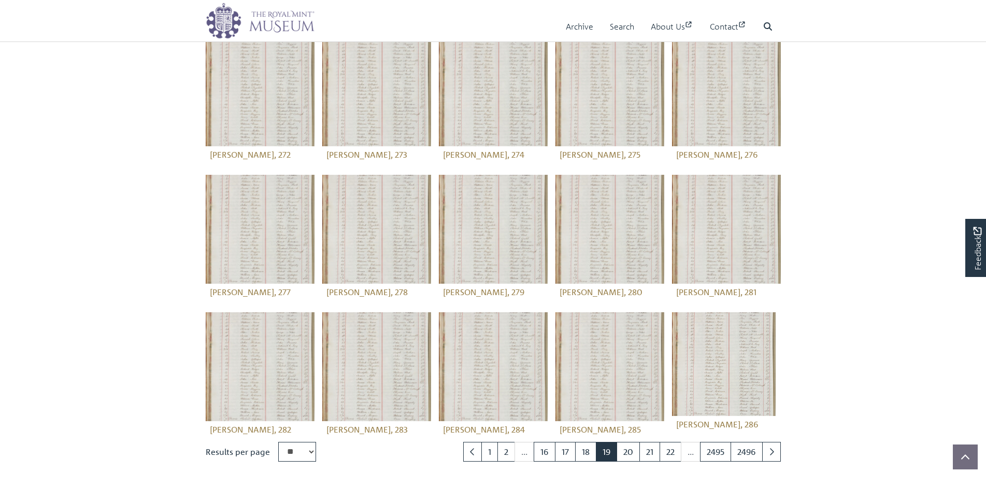
scroll to position [104, 0]
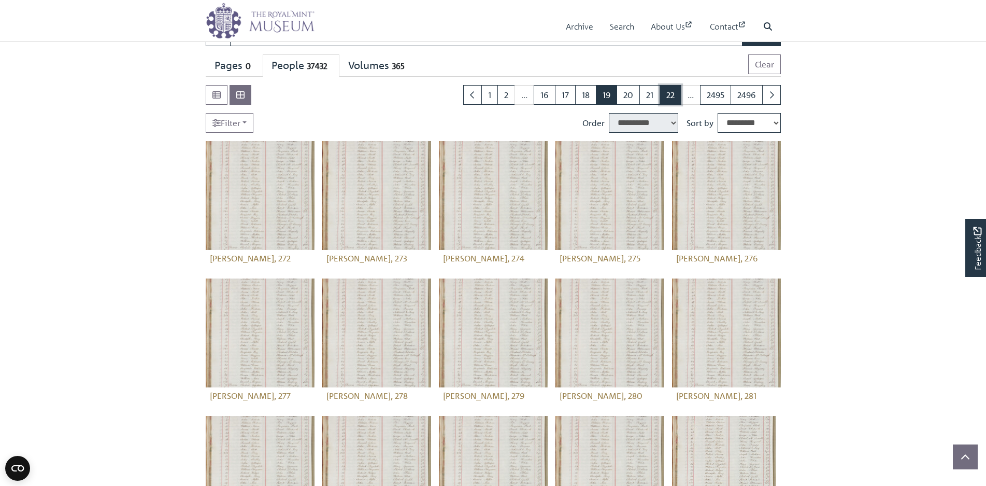
click at [674, 96] on link "22" at bounding box center [671, 95] width 22 height 20
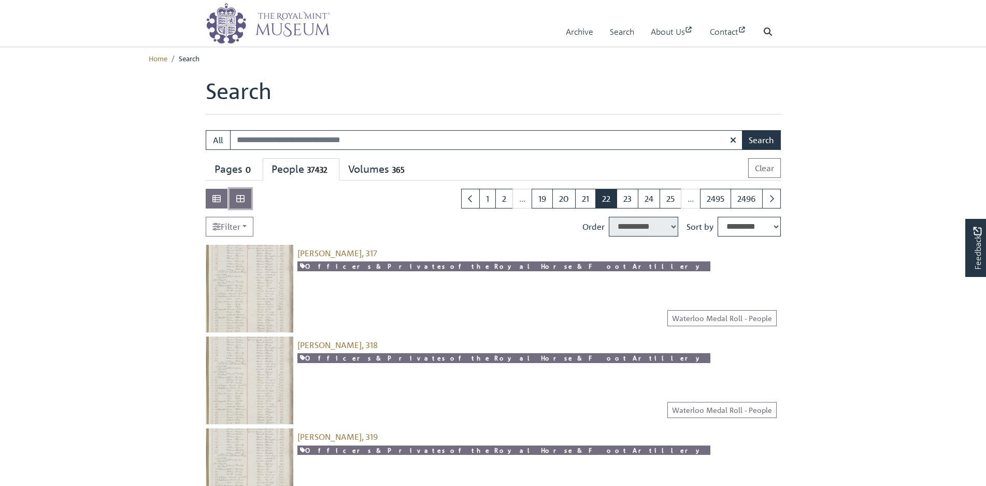
click at [243, 195] on icon at bounding box center [240, 198] width 8 height 8
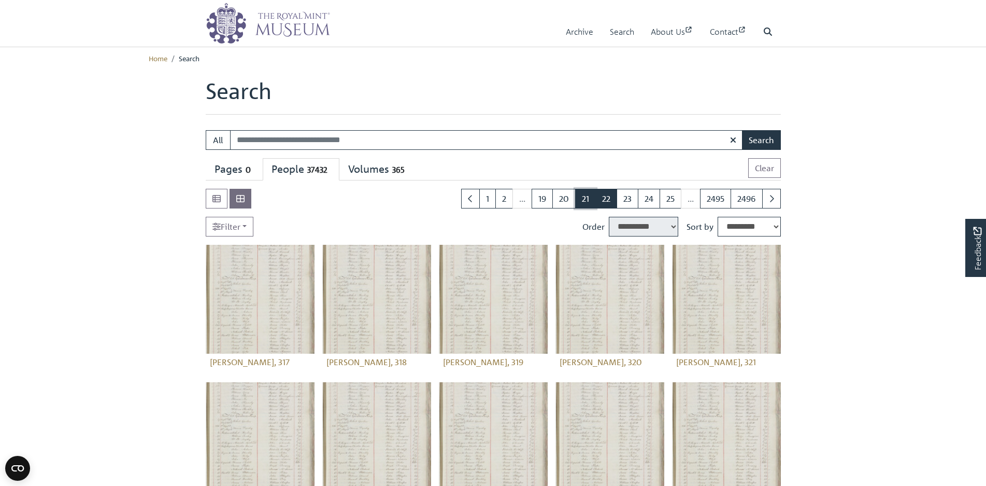
click at [582, 194] on link "21" at bounding box center [585, 199] width 21 height 20
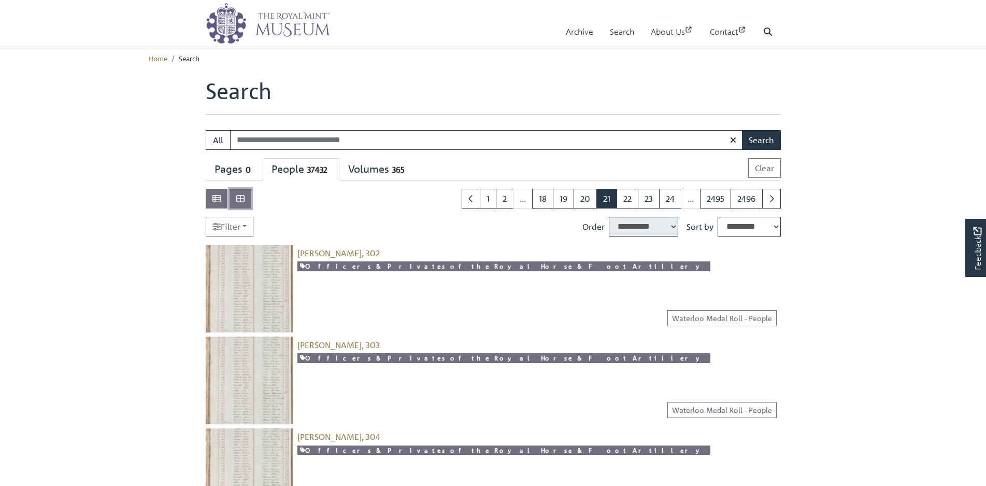
click at [236, 197] on icon at bounding box center [240, 198] width 8 height 7
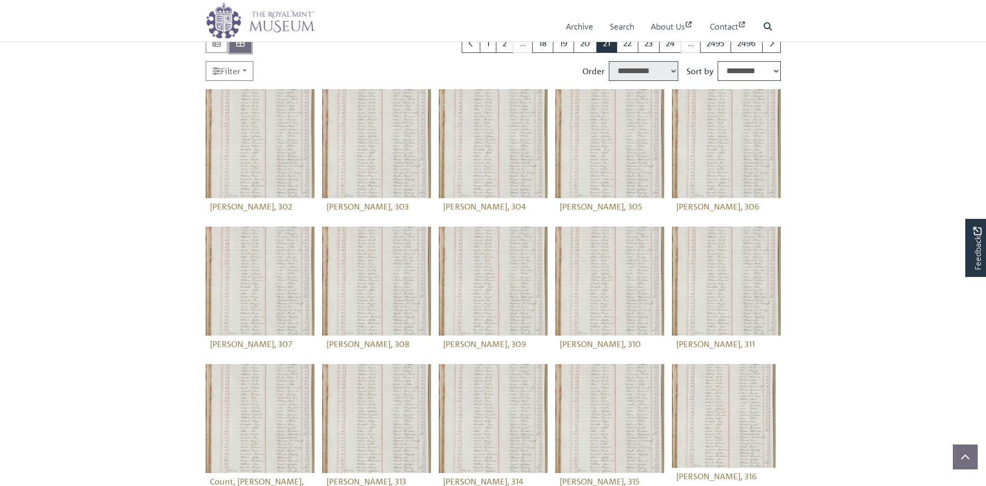
scroll to position [311, 0]
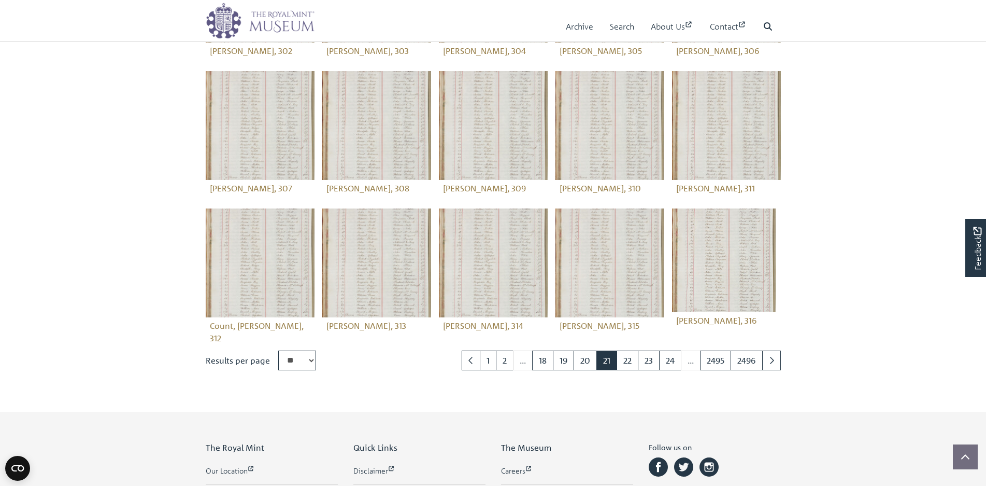
click at [733, 247] on img at bounding box center [724, 260] width 104 height 104
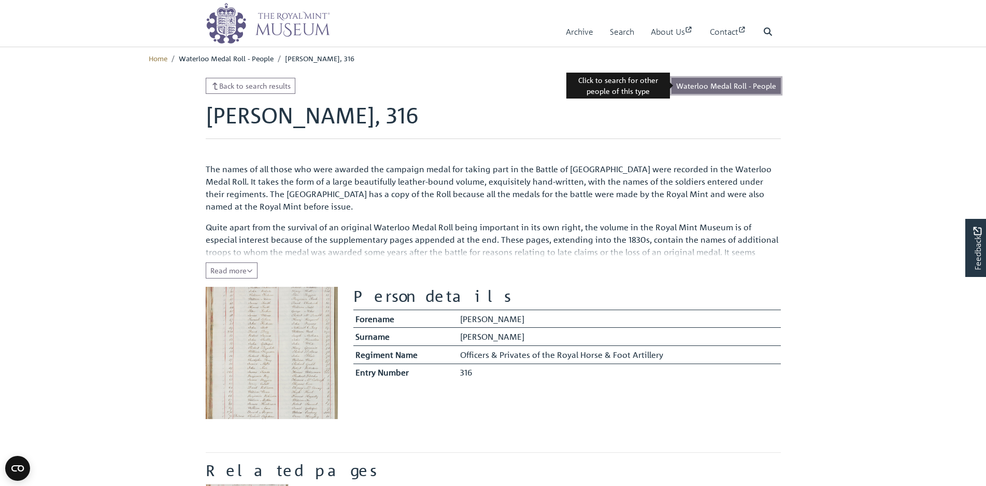
click at [743, 85] on link "Waterloo Medal Roll - People" at bounding box center [726, 86] width 109 height 16
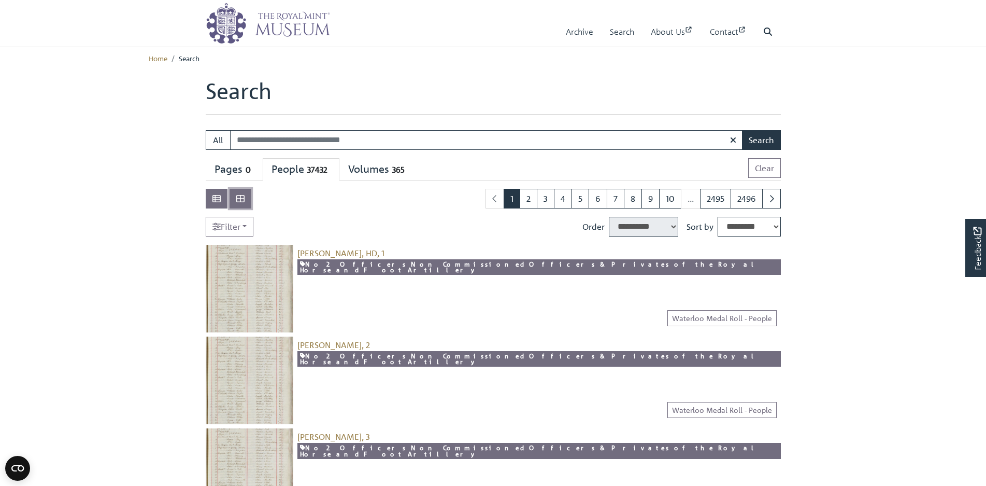
click at [239, 194] on icon at bounding box center [240, 198] width 8 height 8
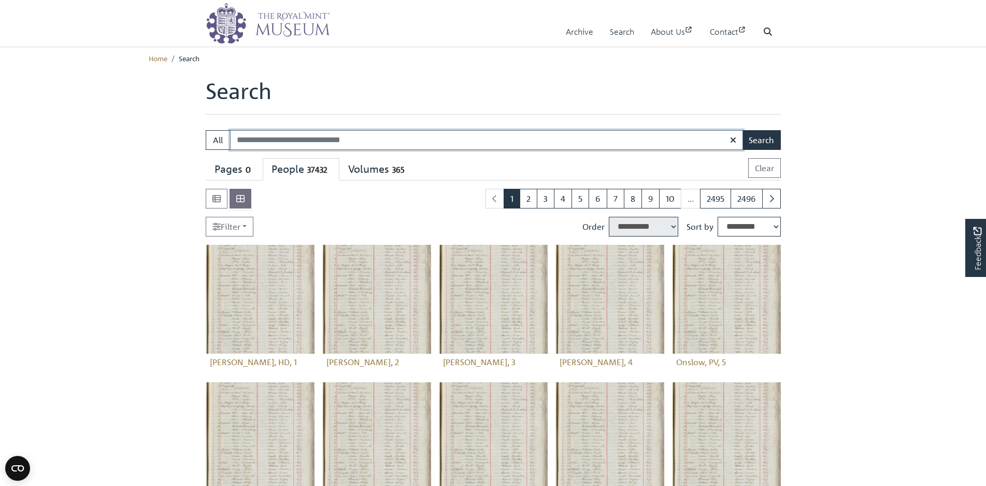
click at [321, 131] on input "Search:" at bounding box center [486, 140] width 513 height 20
click at [253, 141] on input "**********" at bounding box center [486, 140] width 513 height 20
type input "**********"
click at [762, 134] on button "Search" at bounding box center [761, 140] width 39 height 20
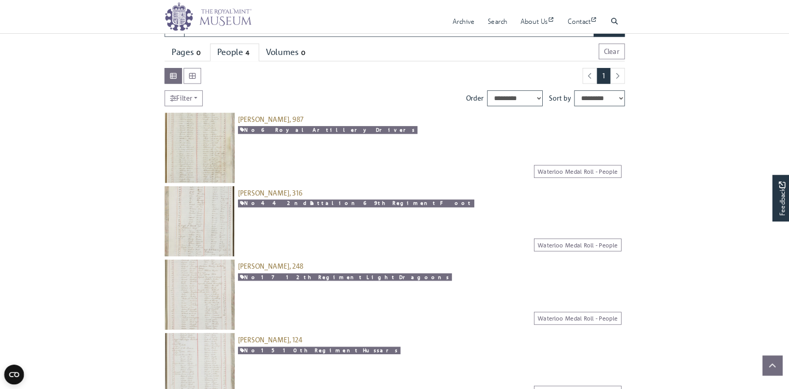
scroll to position [155, 0]
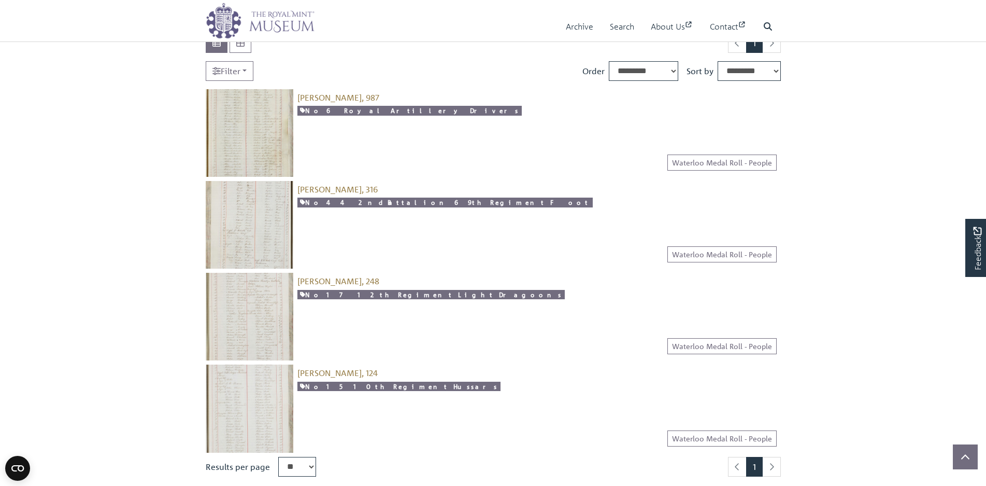
click at [373, 233] on div "Jackson, Charles, 316 [snippet entity-description]" at bounding box center [537, 225] width 488 height 88
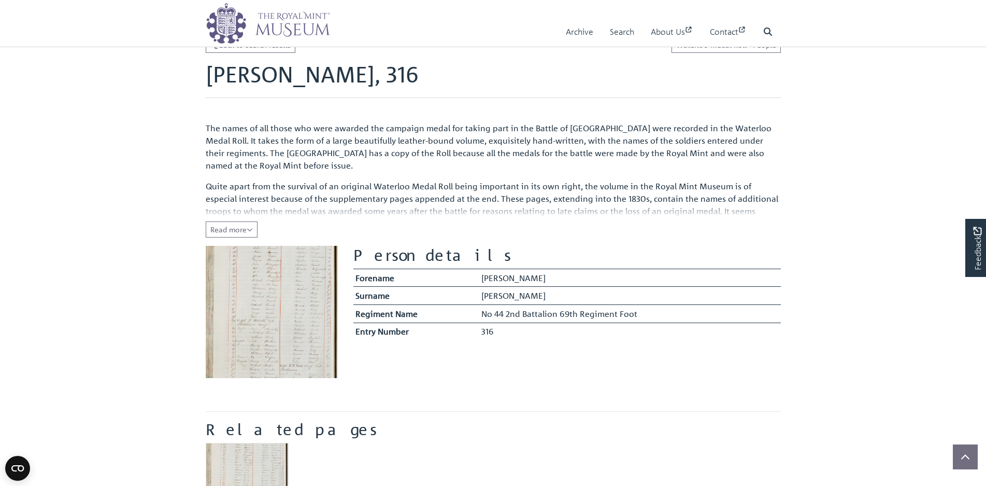
scroll to position [196, 0]
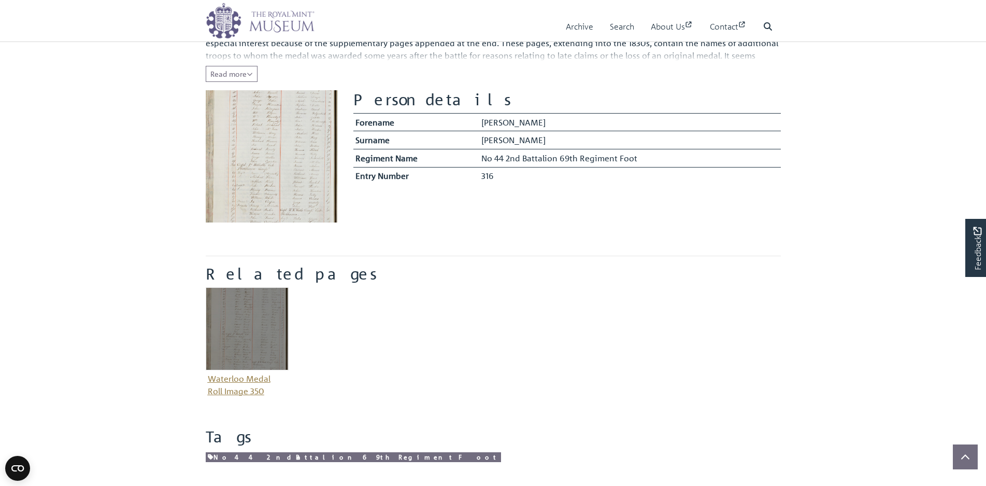
click at [249, 321] on img "Item related to this entity" at bounding box center [247, 328] width 83 height 83
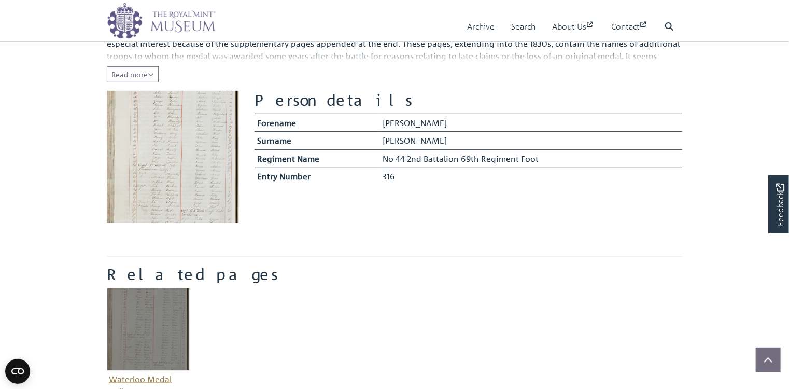
click at [150, 331] on img "Item related to this entity" at bounding box center [148, 329] width 83 height 83
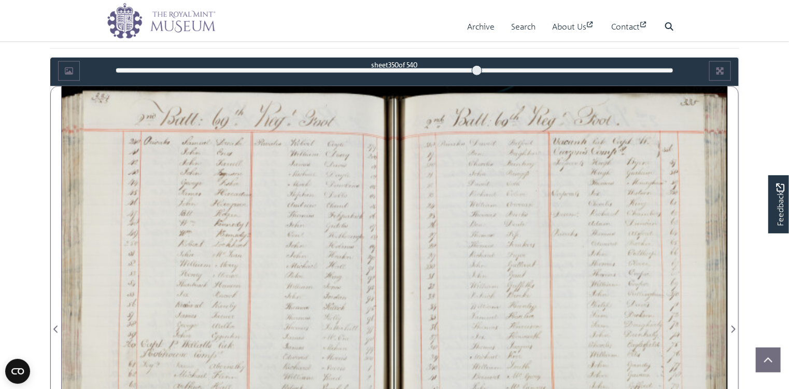
scroll to position [566, 0]
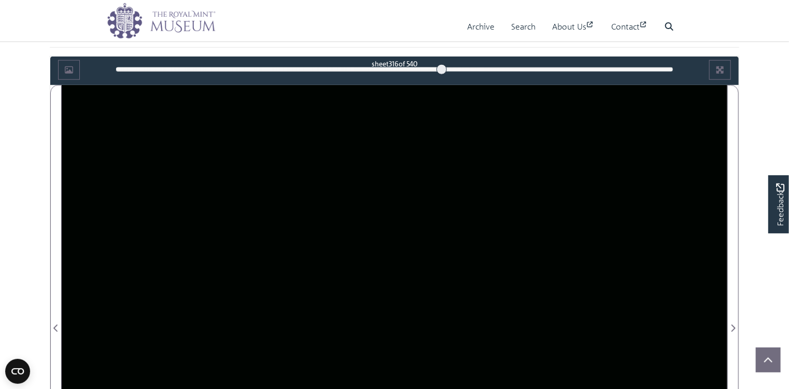
drag, startPoint x: 477, startPoint y: 68, endPoint x: 441, endPoint y: 69, distance: 36.3
click at [441, 69] on div at bounding box center [441, 69] width 10 height 10
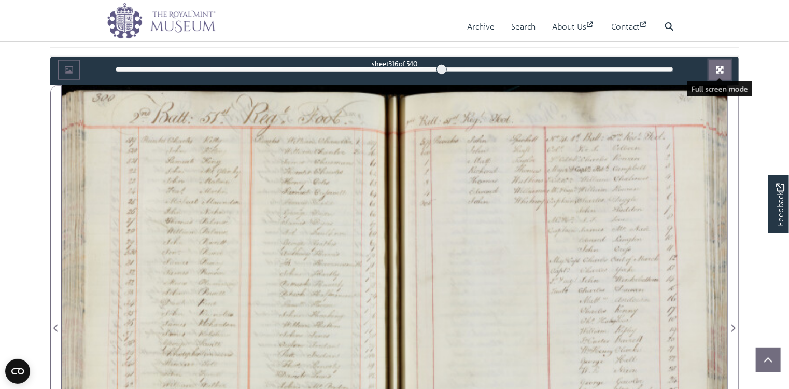
click at [720, 66] on icon "Full screen mode" at bounding box center [720, 70] width 8 height 8
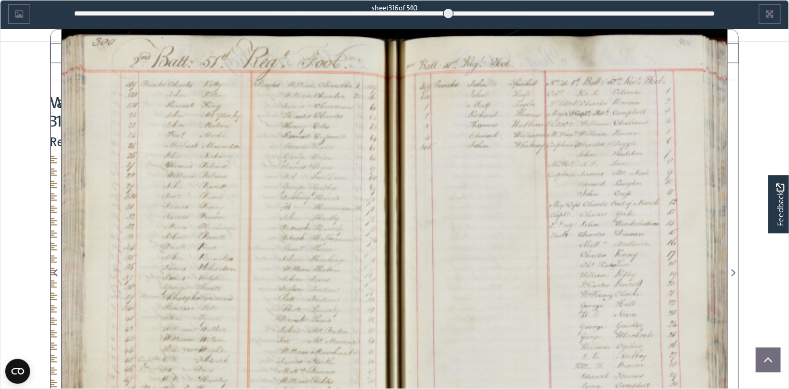
scroll to position [451, 0]
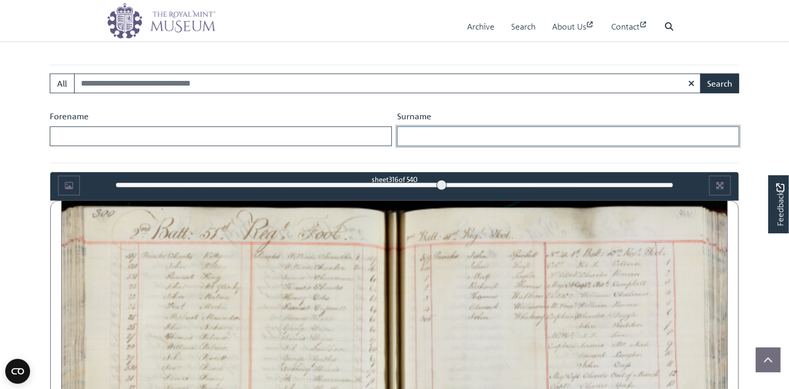
click at [463, 133] on input "Surname" at bounding box center [568, 136] width 342 height 20
click at [269, 139] on input "Forename" at bounding box center [221, 136] width 342 height 20
type input "*******"
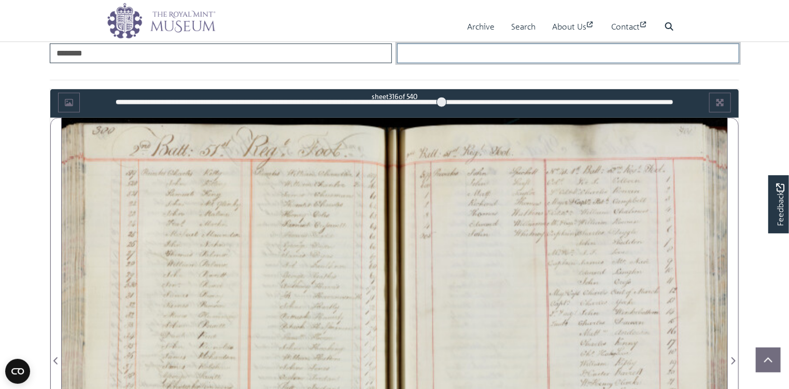
click at [433, 63] on input "Surname" at bounding box center [568, 54] width 342 height 20
click at [448, 63] on input "Surname" at bounding box center [568, 54] width 342 height 20
type input "*******"
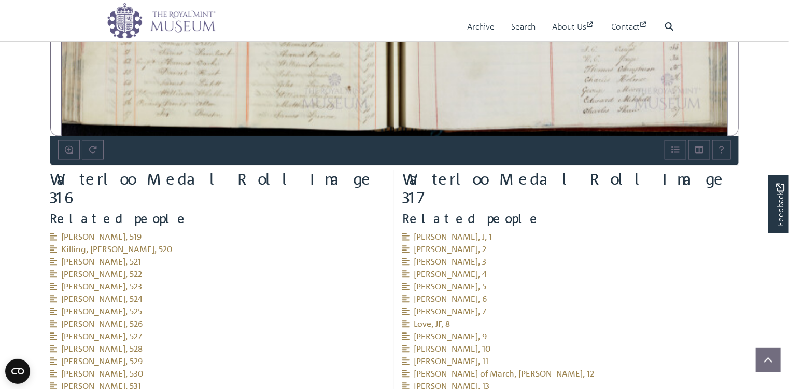
scroll to position [865, 0]
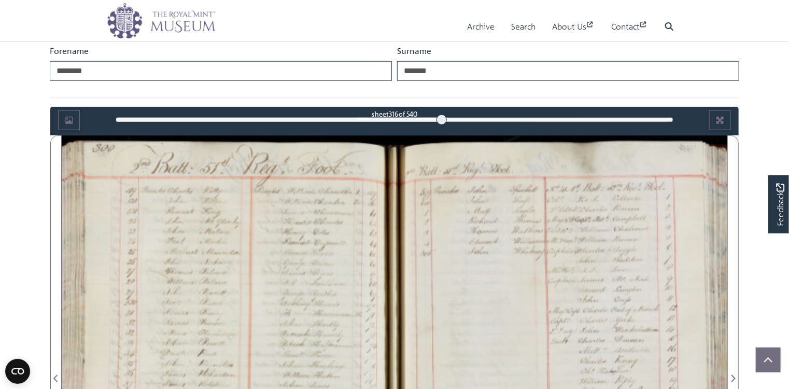
scroll to position [350, 0]
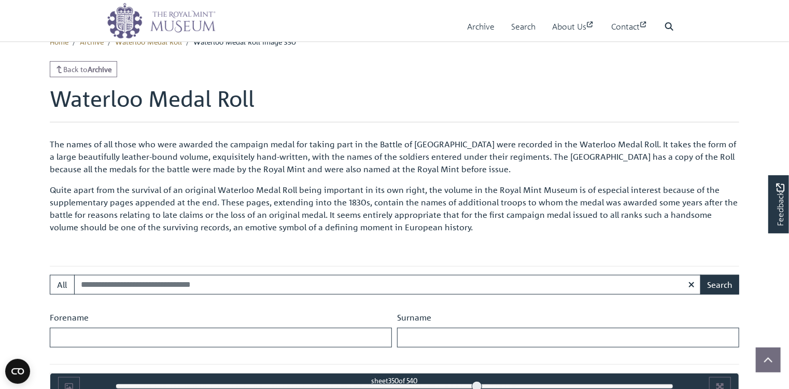
scroll to position [291, 0]
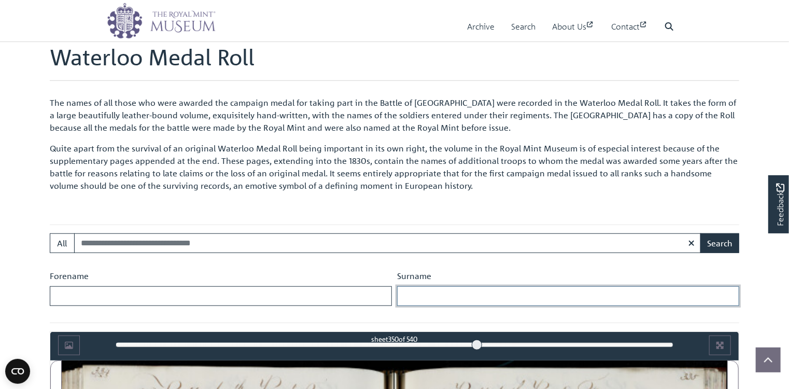
click at [437, 294] on input "Surname" at bounding box center [568, 296] width 342 height 20
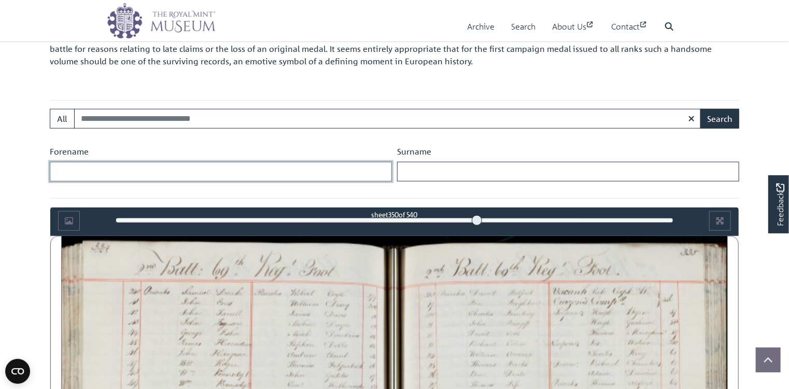
click at [158, 170] on input "Forename" at bounding box center [221, 172] width 342 height 20
type input "*******"
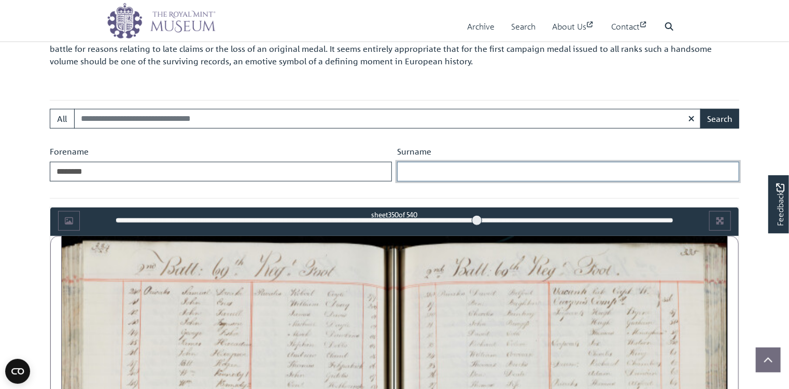
click at [416, 164] on input "Surname" at bounding box center [568, 172] width 342 height 20
type input "*******"
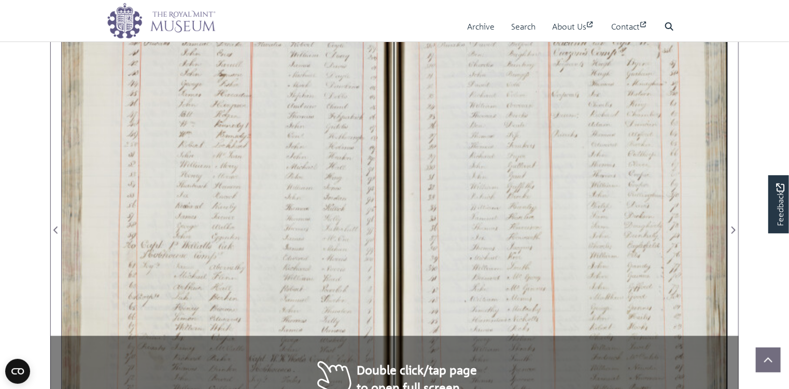
scroll to position [747, 0]
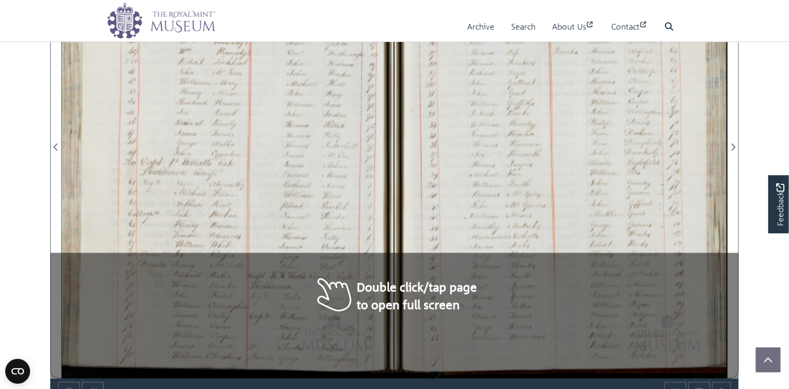
click at [394, 178] on div at bounding box center [560, 141] width 333 height 474
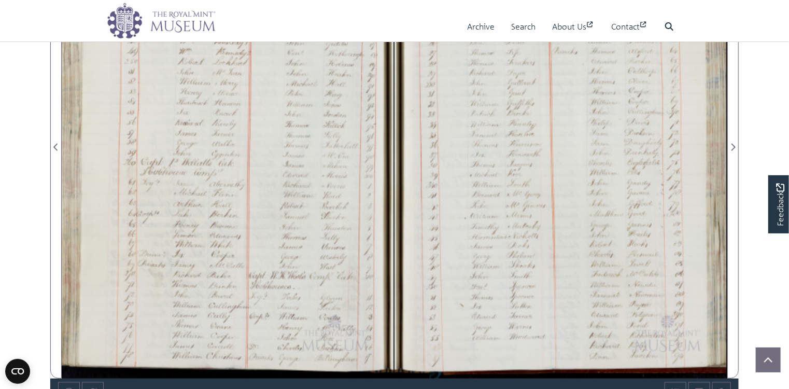
click at [375, 221] on div at bounding box center [228, 141] width 333 height 474
